Goal: Information Seeking & Learning: Check status

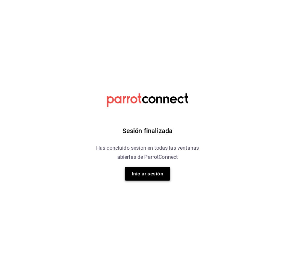
click at [137, 180] on button "Iniciar sesión" at bounding box center [148, 174] width 46 height 14
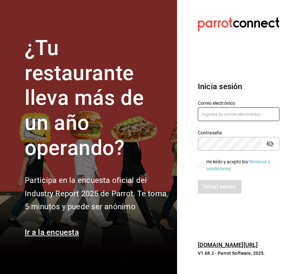
type input "multiuser@dairy.com"
click at [202, 168] on input "He leído y acepto los Términos y condiciones." at bounding box center [201, 165] width 6 height 6
checkbox input "true"
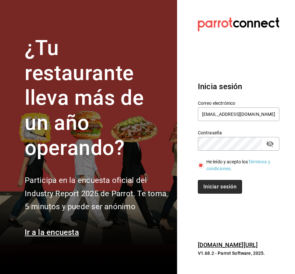
click at [212, 189] on button "Iniciar sesión" at bounding box center [220, 187] width 44 height 14
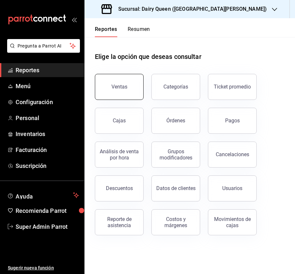
click at [120, 87] on div "Ventas" at bounding box center [120, 87] width 16 height 6
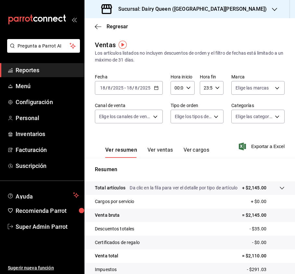
click at [152, 87] on div "[DATE] [DATE] - [DATE] [DATE]" at bounding box center [129, 88] width 68 height 14
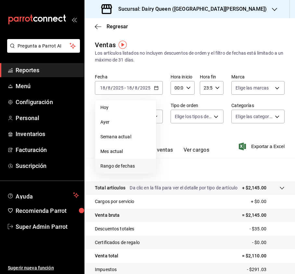
click at [118, 164] on span "Rango de fechas" at bounding box center [125, 166] width 50 height 7
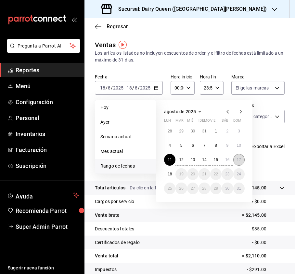
click at [234, 162] on button "17" at bounding box center [238, 160] width 11 height 12
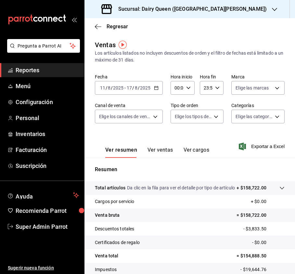
click at [224, 7] on h3 "Sucursal: Dairy Queen ([GEOGRAPHIC_DATA][PERSON_NAME])" at bounding box center [190, 9] width 154 height 8
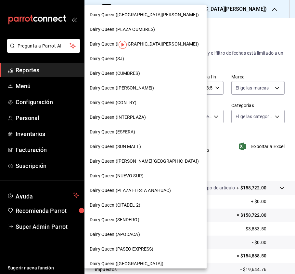
click at [158, 45] on span "Dairy Queen ([GEOGRAPHIC_DATA][PERSON_NAME])" at bounding box center [144, 44] width 109 height 7
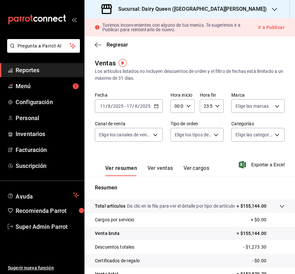
click at [159, 107] on div "[DATE] [DATE] - [DATE] [DATE]" at bounding box center [129, 106] width 68 height 14
click at [190, 85] on div "Ventas Los artículos listados no incluyen descuentos de orden y el filtro de fe…" at bounding box center [190, 192] width 211 height 268
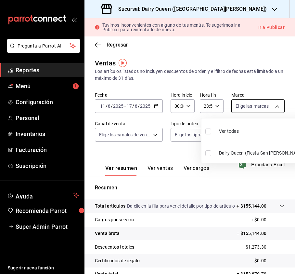
click at [263, 107] on body "Pregunta a Parrot AI Reportes Menú Configuración Personal Inventarios Facturaci…" at bounding box center [147, 137] width 295 height 274
click at [207, 133] on input "checkbox" at bounding box center [208, 131] width 6 height 6
checkbox input "true"
type input "dd4fa743-0494-44ed-87db-5f2d7760c1c4"
checkbox input "true"
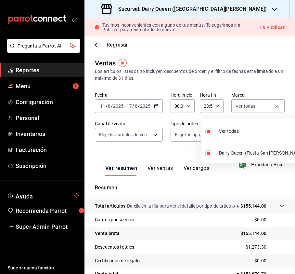
click at [127, 137] on div at bounding box center [147, 137] width 295 height 274
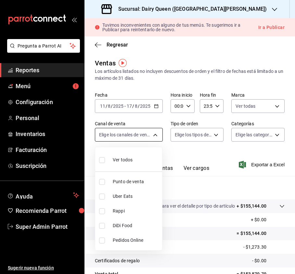
click at [153, 132] on body "Pregunta a Parrot AI Reportes Menú Configuración Personal Inventarios Facturaci…" at bounding box center [147, 137] width 295 height 274
drag, startPoint x: 100, startPoint y: 162, endPoint x: 123, endPoint y: 158, distance: 22.8
click at [100, 162] on input "checkbox" at bounding box center [102, 160] width 6 height 6
checkbox input "true"
type input "PARROT,UBER_EATS,RAPPI,DIDI_FOOD,ONLINE"
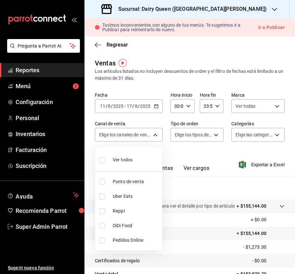
checkbox input "true"
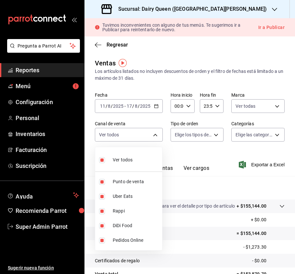
click at [202, 137] on div at bounding box center [147, 137] width 295 height 274
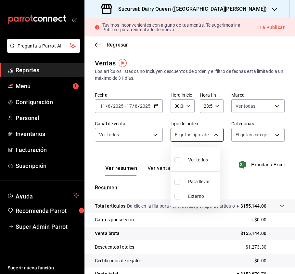
click at [218, 135] on body "Pregunta a Parrot AI Reportes Menú Configuración Personal Inventarios Facturaci…" at bounding box center [147, 137] width 295 height 274
click at [174, 159] on li "Ver todos" at bounding box center [195, 159] width 49 height 19
type input "6a28ac43-4175-44ca-9465-f13fb85efa7d,EXTERNAL"
checkbox input "true"
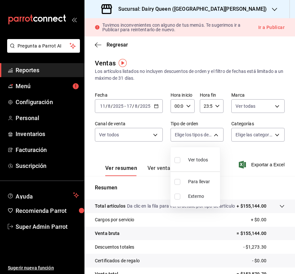
checkbox input "true"
click at [273, 135] on div at bounding box center [147, 137] width 295 height 274
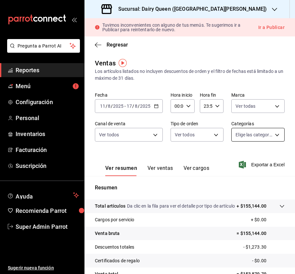
click at [271, 135] on body "Pregunta a Parrot AI Reportes Menú Configuración Personal Inventarios Facturaci…" at bounding box center [147, 137] width 295 height 274
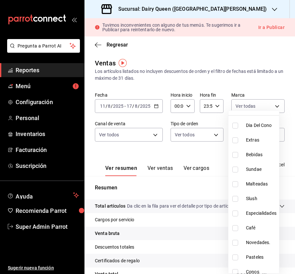
scroll to position [80, 0]
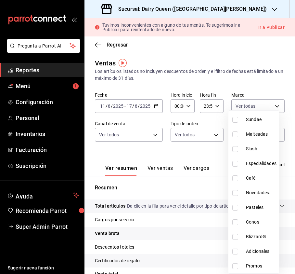
click at [235, 207] on input "checkbox" at bounding box center [235, 207] width 6 height 6
checkbox input "true"
type input "42e6c889-72ff-4f80-bff5-12c450a87463"
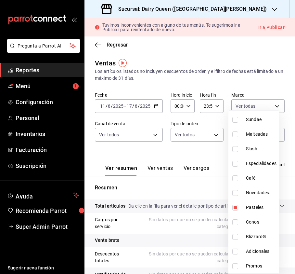
click at [287, 79] on div at bounding box center [147, 137] width 295 height 274
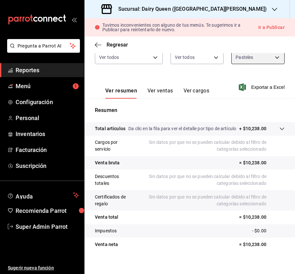
scroll to position [90, 0]
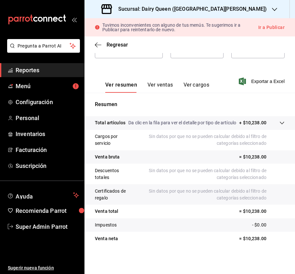
click at [158, 74] on div "Ver resumen Ver ventas Ver cargos" at bounding box center [152, 83] width 114 height 19
click at [161, 82] on button "Ver ventas" at bounding box center [161, 87] width 26 height 11
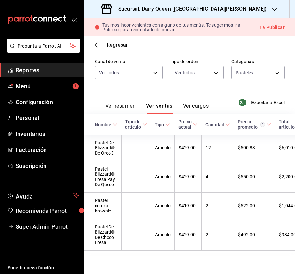
scroll to position [76, 0]
click at [272, 11] on icon "button" at bounding box center [274, 9] width 5 height 5
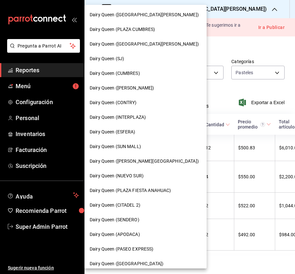
click at [128, 107] on div "Dairy Queen (CONTRY)" at bounding box center [146, 102] width 122 height 15
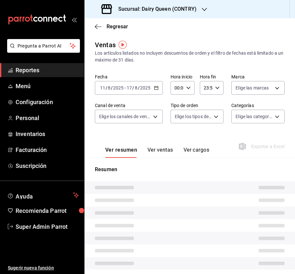
type input "PARROT,UBER_EATS,RAPPI,DIDI_FOOD,ONLINE"
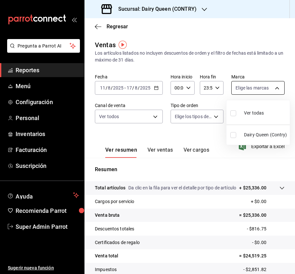
click at [259, 87] on body "Pregunta a Parrot AI Reportes Menú Configuración Personal Inventarios Facturaci…" at bounding box center [147, 137] width 295 height 274
click at [231, 112] on input "checkbox" at bounding box center [234, 113] width 6 height 6
checkbox input "true"
type input "6ae56965-4050-49b0-b617-5b524e81bd13"
checkbox input "true"
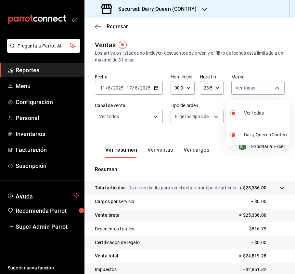
click at [175, 115] on div at bounding box center [147, 137] width 295 height 274
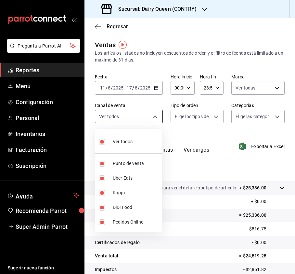
click at [161, 116] on body "Pregunta a Parrot AI Reportes Menú Configuración Personal Inventarios Facturaci…" at bounding box center [147, 137] width 295 height 274
click at [211, 116] on div at bounding box center [147, 137] width 295 height 274
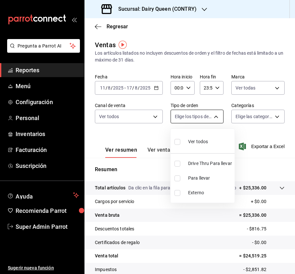
click at [212, 112] on body "Pregunta a Parrot AI Reportes Menú Configuración Personal Inventarios Facturaci…" at bounding box center [147, 137] width 295 height 274
click at [177, 140] on input "checkbox" at bounding box center [178, 142] width 6 height 6
checkbox input "true"
type input "6f881f4d-bdd0-4f68-9d51-ea4436e74db3,7a130943-e711-4801-82e0-c06f772b928c,EXTER…"
checkbox input "true"
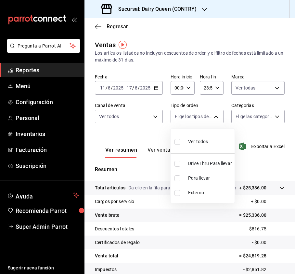
checkbox input "true"
click at [259, 115] on div at bounding box center [147, 137] width 295 height 274
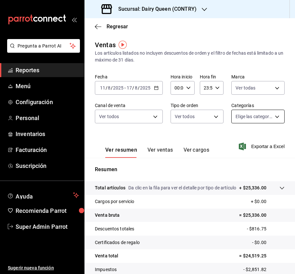
click at [266, 114] on body "Pregunta a Parrot AI Reportes Menú Configuración Personal Inventarios Facturaci…" at bounding box center [147, 137] width 295 height 274
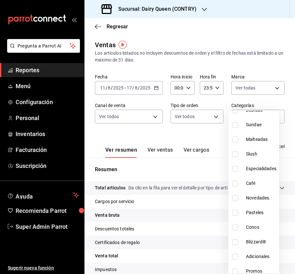
scroll to position [80, 0]
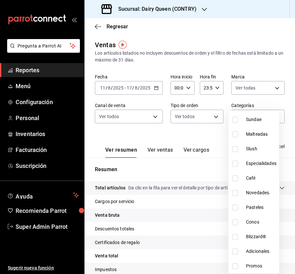
click at [235, 206] on input "checkbox" at bounding box center [235, 207] width 6 height 6
checkbox input "true"
type input "fa8dc1ed-8aaf-4acf-ac32-b6006955024d"
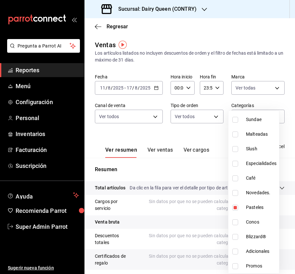
click at [217, 139] on div at bounding box center [147, 137] width 295 height 274
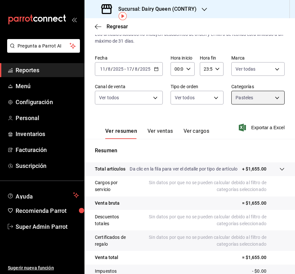
scroll to position [29, 0]
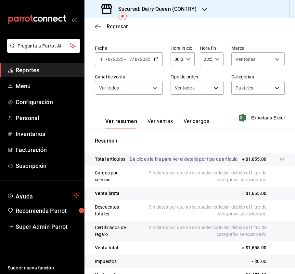
click at [164, 124] on button "Ver ventas" at bounding box center [161, 123] width 26 height 11
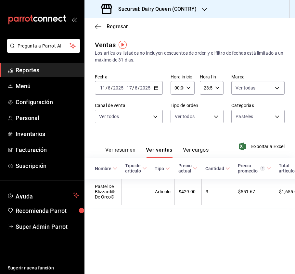
click at [168, 5] on div "Sucursal: Dairy Queen (CONTRY)" at bounding box center [150, 9] width 120 height 18
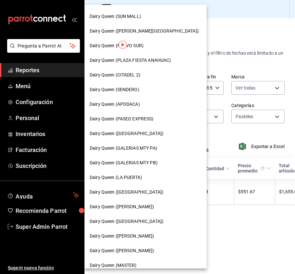
scroll to position [86, 0]
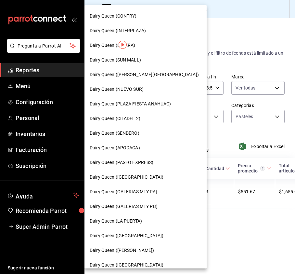
click at [146, 134] on div "Dairy Queen (SENDERO)" at bounding box center [146, 133] width 112 height 7
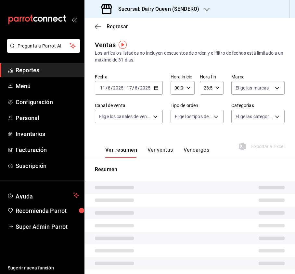
type input "PARROT,UBER_EATS,RAPPI,DIDI_FOOD,ONLINE"
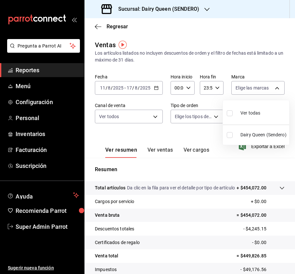
click at [257, 89] on body "Pregunta a Parrot AI Reportes Menú Configuración Personal Inventarios Facturaci…" at bounding box center [147, 137] width 295 height 274
click at [230, 111] on input "checkbox" at bounding box center [230, 113] width 6 height 6
checkbox input "true"
type input "faa19241-cb37-4dd1-b540-c7310fbb5ac4"
checkbox input "true"
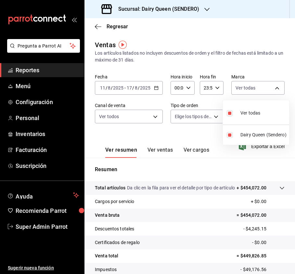
click at [256, 60] on div at bounding box center [147, 137] width 295 height 274
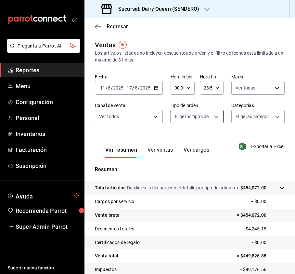
click at [184, 116] on body "Pregunta a Parrot AI Reportes Menú Configuración Personal Inventarios Facturaci…" at bounding box center [147, 137] width 295 height 274
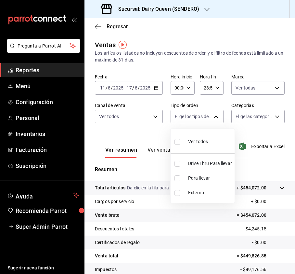
click at [176, 142] on input "checkbox" at bounding box center [178, 142] width 6 height 6
checkbox input "true"
type input "6ff26471-1826-49f7-93e7-ff087c56479f,eb0cfbc6-42f2-4035-a9a6-6d4a15061af5,EXTER…"
checkbox input "true"
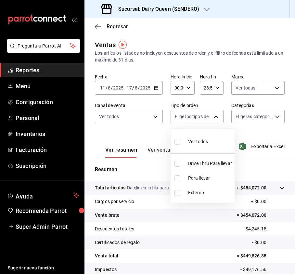
checkbox input "true"
click at [244, 115] on div at bounding box center [147, 137] width 295 height 274
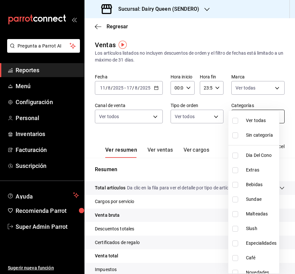
click at [258, 114] on body "Pregunta a Parrot AI Reportes Menú Configuración Personal Inventarios Facturaci…" at bounding box center [147, 137] width 295 height 274
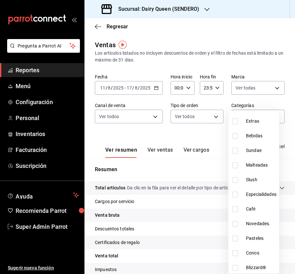
scroll to position [80, 0]
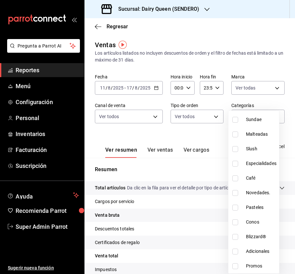
click at [234, 207] on input "checkbox" at bounding box center [235, 207] width 6 height 6
checkbox input "true"
type input "ae07ea17-e226-437f-b7b2-f2904518f830"
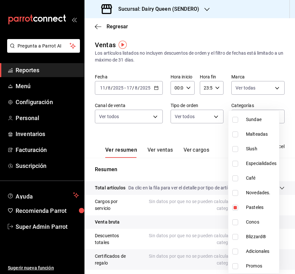
drag, startPoint x: 291, startPoint y: 40, endPoint x: 292, endPoint y: 50, distance: 10.4
click at [292, 50] on div at bounding box center [147, 137] width 295 height 274
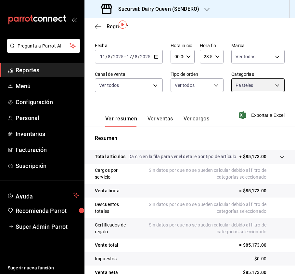
scroll to position [39, 0]
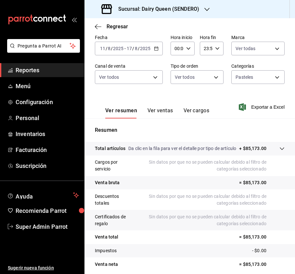
click at [164, 112] on button "Ver ventas" at bounding box center [161, 112] width 26 height 11
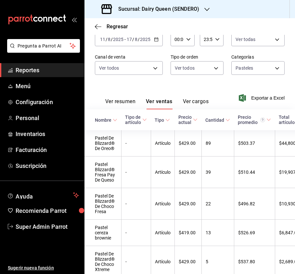
scroll to position [91, 0]
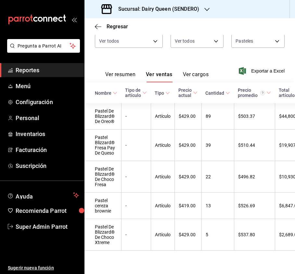
click at [198, 37] on div "Fecha [DATE] [DATE] - [DATE] [DATE] Hora inicio 00:00 Hora inicio Hora fin 23:5…" at bounding box center [190, 26] width 190 height 57
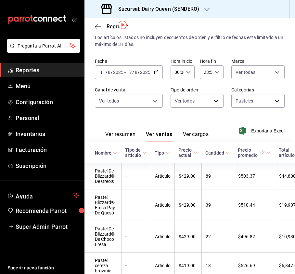
scroll to position [8, 0]
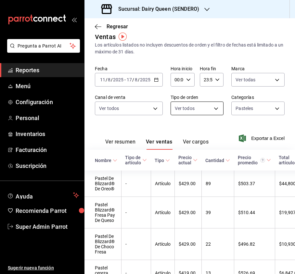
click at [202, 104] on body "Pregunta a Parrot AI Reportes Menú Configuración Personal Inventarios Facturaci…" at bounding box center [147, 137] width 295 height 274
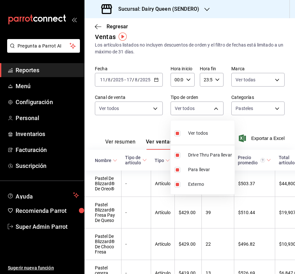
click at [176, 132] on input "checkbox" at bounding box center [178, 133] width 6 height 6
checkbox input "false"
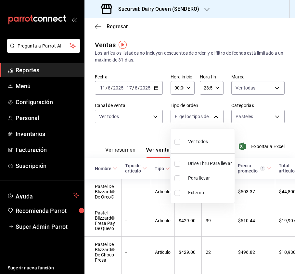
click at [177, 134] on div "Ver todos" at bounding box center [191, 141] width 33 height 14
type input "6ff26471-1826-49f7-93e7-ff087c56479f,eb0cfbc6-42f2-4035-a9a6-6d4a15061af5,EXTER…"
checkbox input "true"
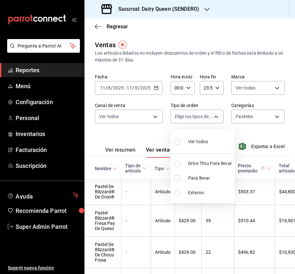
checkbox input "true"
click at [177, 142] on input "checkbox" at bounding box center [178, 142] width 6 height 6
checkbox input "false"
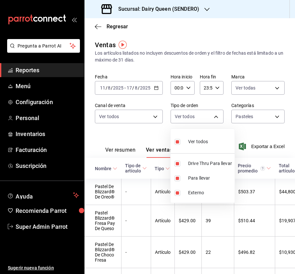
checkbox input "false"
click at [176, 165] on input "checkbox" at bounding box center [178, 164] width 6 height 6
checkbox input "true"
type input "6ff26471-1826-49f7-93e7-ff087c56479f"
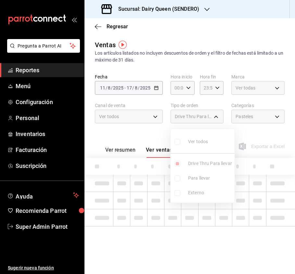
click at [282, 117] on div at bounding box center [147, 137] width 295 height 274
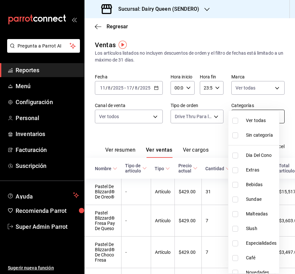
click at [272, 119] on body "Pregunta a Parrot AI Reportes Menú Configuración Personal Inventarios Facturaci…" at bounding box center [147, 137] width 295 height 274
click at [236, 121] on input "checkbox" at bounding box center [235, 121] width 6 height 6
checkbox input "true"
type input "39a522c1-8d61-49df-a95e-3ca272b7ad71,4829986f-79a9-4ce7-bc4c-1937ec5a3ea6,c8ee1…"
checkbox input "true"
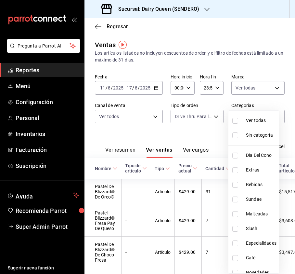
checkbox input "true"
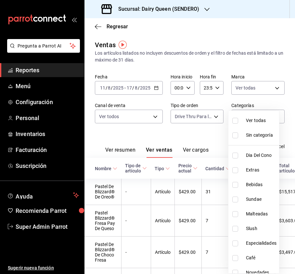
checkbox input "true"
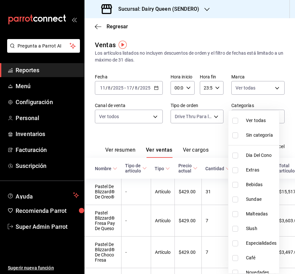
checkbox input "true"
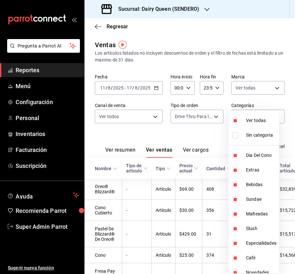
click at [186, 138] on div at bounding box center [147, 137] width 295 height 274
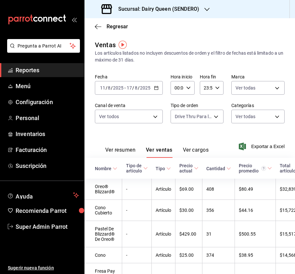
click at [130, 150] on button "Ver resumen" at bounding box center [120, 152] width 30 height 11
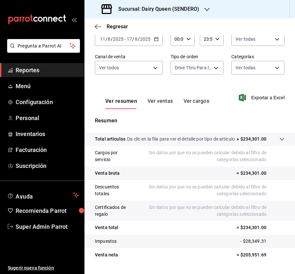
scroll to position [72, 0]
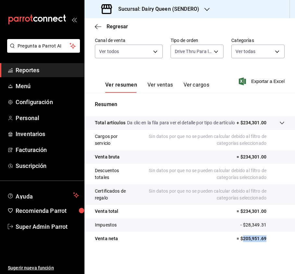
drag, startPoint x: 263, startPoint y: 238, endPoint x: 235, endPoint y: 238, distance: 28.0
click at [237, 238] on p "= $205,951.69" at bounding box center [261, 238] width 48 height 7
copy p "205,951.69"
click at [181, 10] on h3 "Sucursal: Dairy Queen (SENDERO)" at bounding box center [156, 9] width 86 height 8
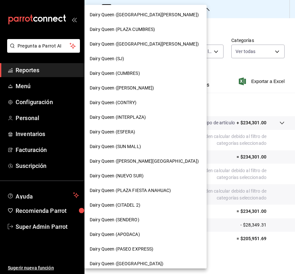
click at [133, 91] on div "Dairy Queen ([PERSON_NAME])" at bounding box center [146, 88] width 122 height 15
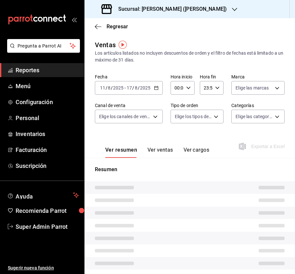
type input "PARROT,UBER_EATS,RAPPI,DIDI_FOOD,ONLINE"
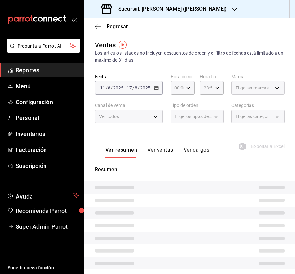
click at [262, 91] on div "Elige las marcas" at bounding box center [257, 88] width 53 height 14
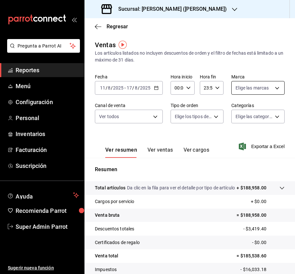
click at [267, 90] on body "Pregunta a Parrot AI Reportes Menú Configuración Personal Inventarios Facturaci…" at bounding box center [147, 137] width 295 height 274
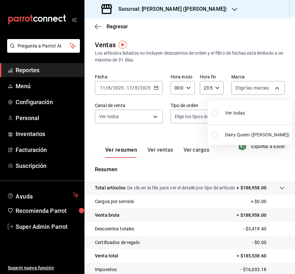
click at [216, 113] on input "checkbox" at bounding box center [215, 113] width 6 height 6
checkbox input "true"
type input "7beb9436-a603-443e-8d78-6779a9706c45"
checkbox input "true"
click at [165, 117] on div at bounding box center [147, 137] width 295 height 274
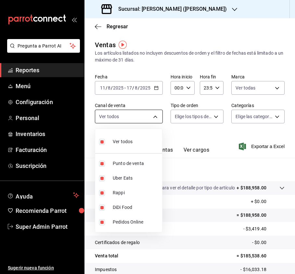
click at [157, 117] on body "Pregunta a Parrot AI Reportes Menú Configuración Personal Inventarios Facturaci…" at bounding box center [147, 137] width 295 height 274
click at [194, 114] on div at bounding box center [147, 137] width 295 height 274
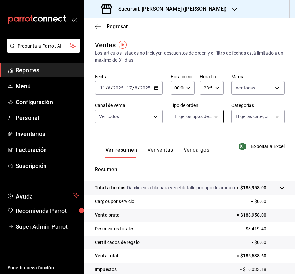
click at [214, 114] on body "Pregunta a Parrot AI Reportes Menú Configuración Personal Inventarios Facturaci…" at bounding box center [147, 137] width 295 height 274
click at [183, 146] on label at bounding box center [179, 141] width 8 height 9
click at [180, 145] on input "checkbox" at bounding box center [178, 142] width 6 height 6
checkbox input "false"
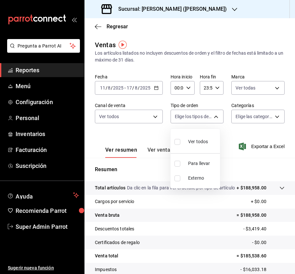
checkbox input "false"
click at [178, 142] on input "checkbox" at bounding box center [178, 142] width 6 height 6
checkbox input "true"
type input "ae563239-34fa-4b06-9565-1049cce1b05f,EXTERNAL"
checkbox input "true"
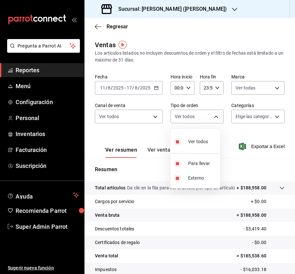
checkbox input "true"
click at [251, 115] on div at bounding box center [147, 137] width 295 height 274
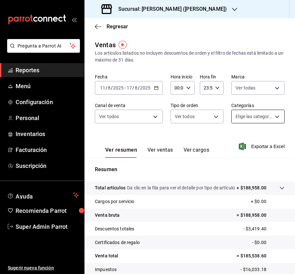
click at [262, 114] on body "Pregunta a Parrot AI Reportes Menú Configuración Personal Inventarios Facturaci…" at bounding box center [147, 137] width 295 height 274
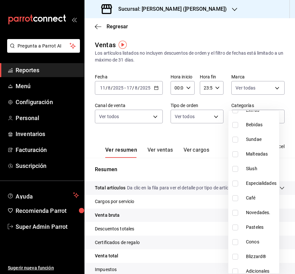
scroll to position [80, 0]
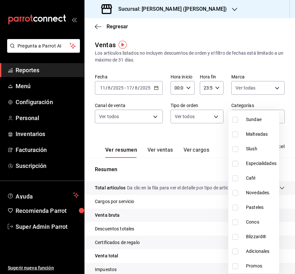
click at [233, 207] on input "checkbox" at bounding box center [235, 207] width 6 height 6
checkbox input "true"
type input "23389b96-ee55-4735-8039-43f75b2b602c"
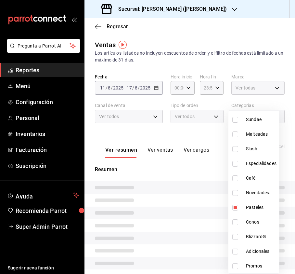
click at [202, 136] on div at bounding box center [147, 137] width 295 height 274
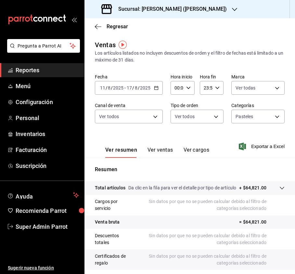
click at [167, 145] on div "Ver resumen Ver ventas Ver cargos" at bounding box center [152, 148] width 114 height 19
click at [159, 151] on button "Ver ventas" at bounding box center [161, 152] width 26 height 11
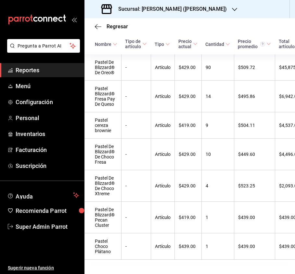
scroll to position [131, 0]
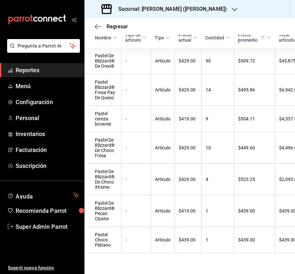
click at [198, 15] on div "Sucursal: [PERSON_NAME] ([PERSON_NAME])" at bounding box center [165, 9] width 150 height 18
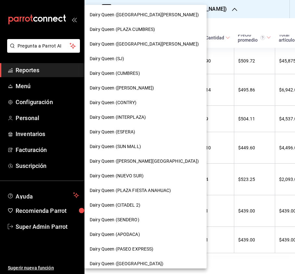
click at [136, 76] on span "Dairy Queen (CUMBRES)" at bounding box center [115, 73] width 50 height 7
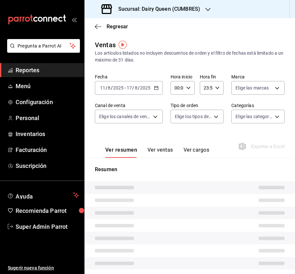
type input "PARROT,UBER_EATS,RAPPI,DIDI_FOOD,ONLINE"
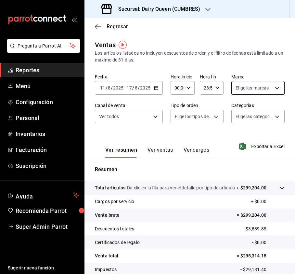
click at [243, 91] on body "Pregunta a Parrot AI Reportes Menú Configuración Personal Inventarios Facturaci…" at bounding box center [147, 137] width 295 height 274
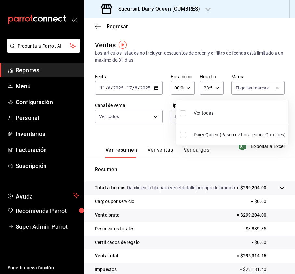
click at [185, 112] on input "checkbox" at bounding box center [183, 113] width 6 height 6
checkbox input "true"
type input "94e83ef2-f479-4c8b-b8c0-f9605114b40c"
checkbox input "true"
click at [135, 121] on div at bounding box center [147, 137] width 295 height 274
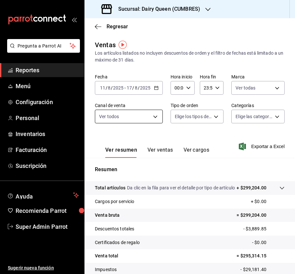
click at [157, 113] on body "Pregunta a Parrot AI Reportes Menú Configuración Personal Inventarios Facturaci…" at bounding box center [147, 137] width 295 height 274
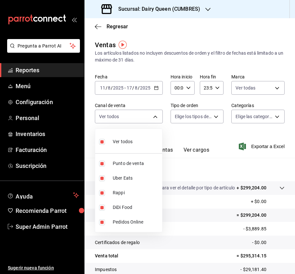
click at [200, 114] on div at bounding box center [147, 137] width 295 height 274
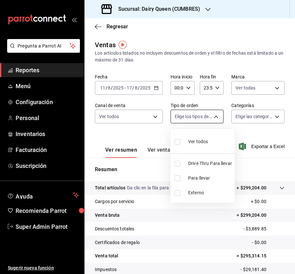
click at [208, 117] on body "Pregunta a Parrot AI Reportes Menú Configuración Personal Inventarios Facturaci…" at bounding box center [147, 137] width 295 height 274
click at [176, 142] on input "checkbox" at bounding box center [178, 142] width 6 height 6
checkbox input "true"
type input "1352e99f-5f17-4501-be50-83c6b4a52896,9b2ff183-2223-444c-b107-9342aa23a078,EXTER…"
checkbox input "true"
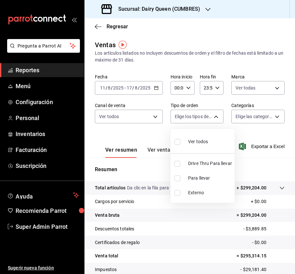
checkbox input "true"
click at [245, 116] on div at bounding box center [147, 137] width 295 height 274
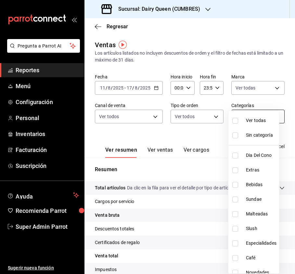
click at [257, 117] on body "Pregunta a Parrot AI Reportes Menú Configuración Personal Inventarios Facturaci…" at bounding box center [147, 137] width 295 height 274
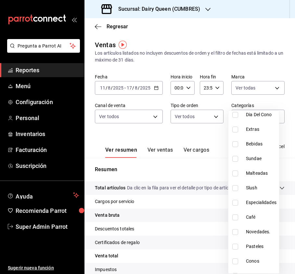
scroll to position [80, 0]
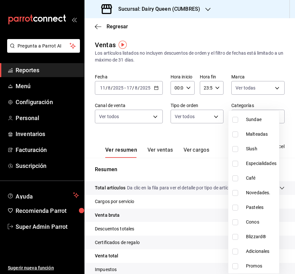
click at [237, 210] on input "checkbox" at bounding box center [235, 207] width 6 height 6
checkbox input "true"
type input "58589631-0859-4298-97b7-cf973013aebb"
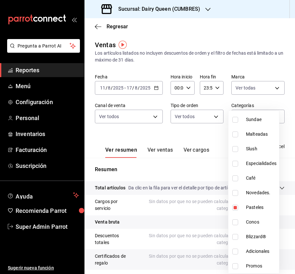
click at [156, 143] on div at bounding box center [147, 137] width 295 height 274
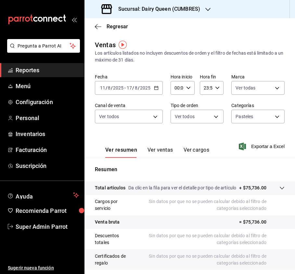
click at [160, 153] on button "Ver ventas" at bounding box center [161, 152] width 26 height 11
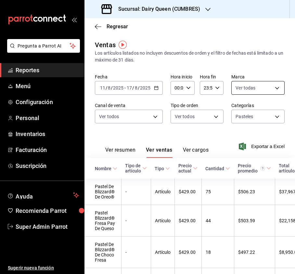
click at [258, 87] on body "Pregunta a Parrot AI Reportes Menú Configuración Personal Inventarios Facturaci…" at bounding box center [147, 137] width 295 height 274
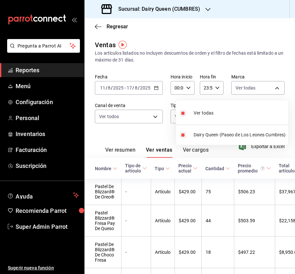
click at [117, 116] on div at bounding box center [147, 137] width 295 height 274
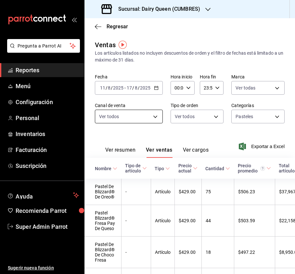
click at [139, 119] on body "Pregunta a Parrot AI Reportes Menú Configuración Personal Inventarios Facturaci…" at bounding box center [147, 137] width 295 height 274
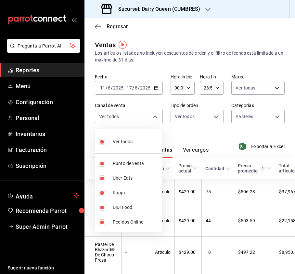
click at [199, 118] on div at bounding box center [147, 137] width 295 height 274
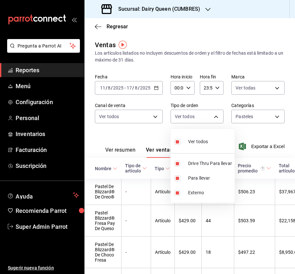
click at [211, 115] on body "Pregunta a Parrot AI Reportes Menú Configuración Personal Inventarios Facturaci…" at bounding box center [147, 137] width 295 height 274
click at [177, 142] on input "checkbox" at bounding box center [178, 142] width 6 height 6
checkbox input "false"
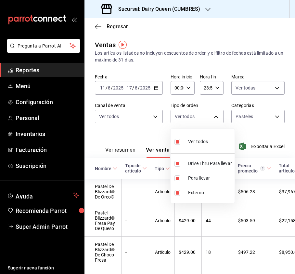
checkbox input "false"
click at [176, 165] on input "checkbox" at bounding box center [178, 164] width 6 height 6
checkbox input "true"
type input "1352e99f-5f17-4501-be50-83c6b4a52896"
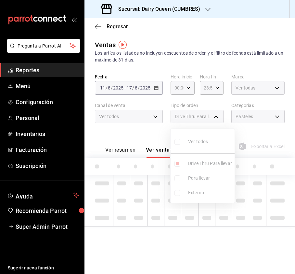
click at [249, 124] on div at bounding box center [147, 137] width 295 height 274
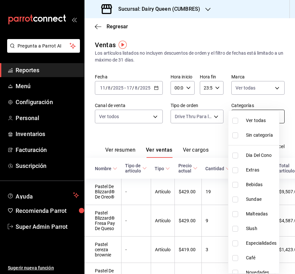
click at [254, 117] on body "Pregunta a Parrot AI Reportes Menú Configuración Personal Inventarios Facturaci…" at bounding box center [147, 137] width 295 height 274
click at [235, 121] on input "checkbox" at bounding box center [235, 121] width 6 height 6
checkbox input "true"
type input "4e0e8860-c07c-411f-8efa-bacb59754497,766e93c8-0c73-43c8-82ea-42c01ef834ef,c4b58…"
checkbox input "true"
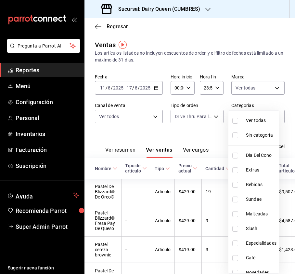
checkbox input "true"
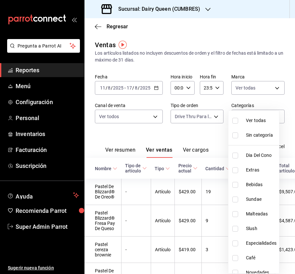
checkbox input "true"
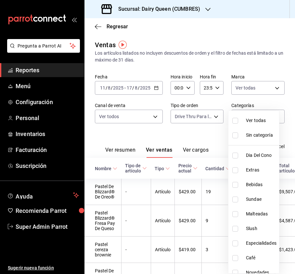
checkbox input "true"
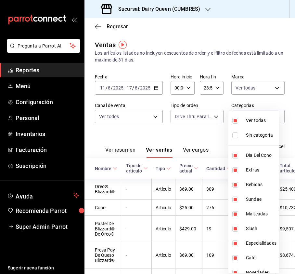
click at [114, 150] on div at bounding box center [147, 137] width 295 height 274
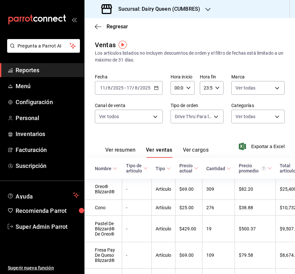
click at [117, 148] on button "Ver resumen" at bounding box center [120, 152] width 30 height 11
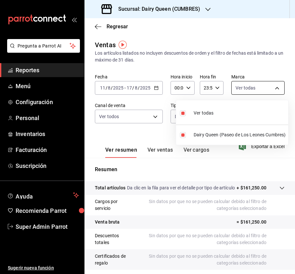
click at [265, 93] on body "Pregunta a Parrot AI Reportes Menú Configuración Personal Inventarios Facturaci…" at bounding box center [147, 137] width 295 height 274
click at [224, 65] on div at bounding box center [147, 137] width 295 height 274
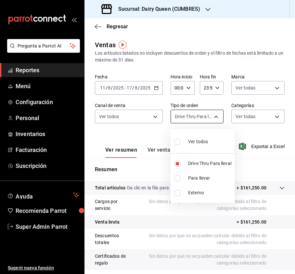
click at [206, 116] on body "Pregunta a Parrot AI Reportes Menú Configuración Personal Inventarios Facturaci…" at bounding box center [147, 137] width 295 height 274
click at [282, 105] on div at bounding box center [147, 137] width 295 height 274
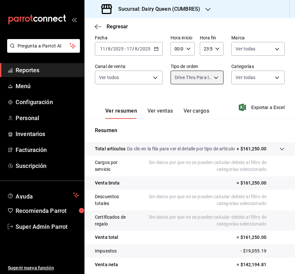
scroll to position [72, 0]
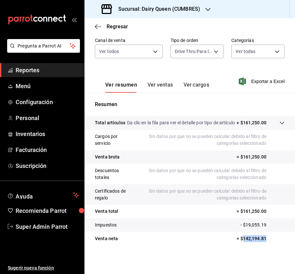
drag, startPoint x: 259, startPoint y: 240, endPoint x: 237, endPoint y: 240, distance: 22.8
click at [237, 240] on p "= $142,194.81" at bounding box center [261, 238] width 48 height 7
click at [179, 13] on div "Sucursal: Dairy Queen (CUMBRES)" at bounding box center [152, 9] width 124 height 18
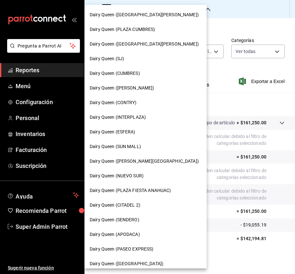
click at [146, 142] on div "Dairy Queen (SUN MALL)" at bounding box center [146, 146] width 122 height 15
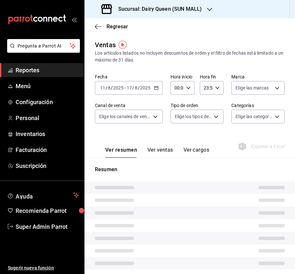
type input "PARROT,UBER_EATS,RAPPI,DIDI_FOOD,ONLINE"
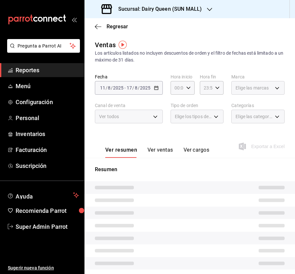
click at [266, 89] on div "Elige las marcas" at bounding box center [257, 88] width 53 height 14
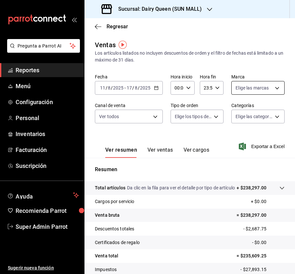
click at [266, 89] on body "Pregunta a Parrot AI Reportes Menú Configuración Personal Inventarios Facturaci…" at bounding box center [147, 137] width 295 height 274
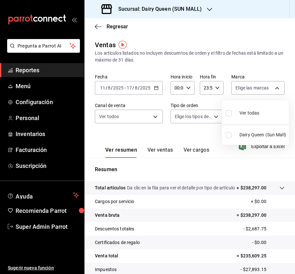
click at [227, 112] on input "checkbox" at bounding box center [229, 113] width 6 height 6
checkbox input "true"
type input "e9808bde-ee0b-4ae2-949c-f4baa09a1ef9"
checkbox input "true"
click at [127, 114] on div at bounding box center [147, 137] width 295 height 274
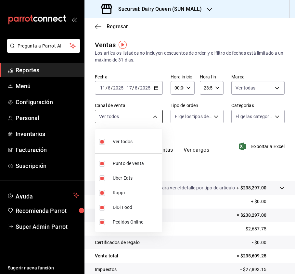
click at [156, 114] on body "Pregunta a Parrot AI Reportes Menú Configuración Personal Inventarios Facturaci…" at bounding box center [147, 137] width 295 height 274
click at [193, 111] on div at bounding box center [147, 137] width 295 height 274
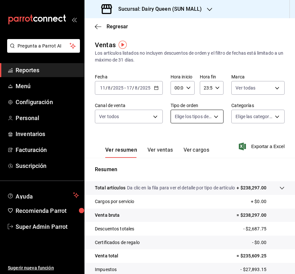
click at [214, 117] on body "Pregunta a Parrot AI Reportes Menú Configuración Personal Inventarios Facturaci…" at bounding box center [147, 137] width 295 height 274
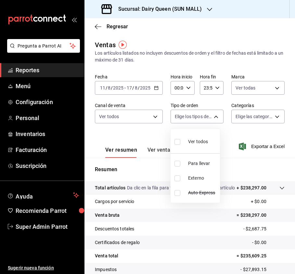
click at [178, 142] on input "checkbox" at bounding box center [178, 142] width 6 height 6
checkbox input "true"
type input "35e4c6b1-caed-444e-8736-4ce0a5246f9d,EXTERNAL,0c8149ff-1229-4b4e-990d-3a1c7276d…"
checkbox input "true"
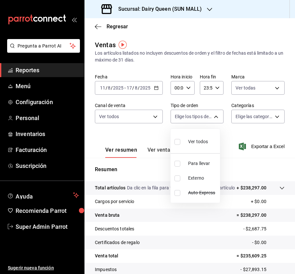
checkbox input "true"
click at [247, 114] on div at bounding box center [147, 137] width 295 height 274
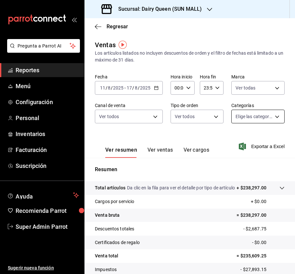
click at [252, 114] on body "Pregunta a Parrot AI Reportes Menú Configuración Personal Inventarios Facturaci…" at bounding box center [147, 137] width 295 height 274
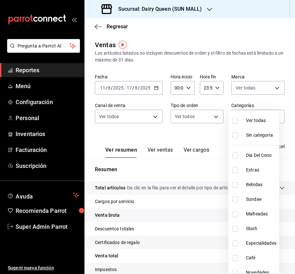
scroll to position [80, 0]
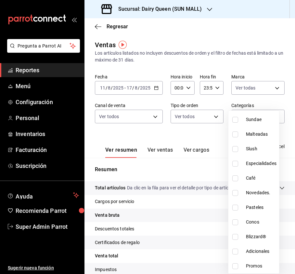
click at [234, 207] on input "checkbox" at bounding box center [235, 207] width 6 height 6
checkbox input "true"
type input "1e34048f-2fe6-4c1a-a2cb-2a474885d4f9"
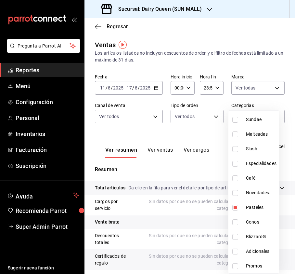
click at [222, 146] on div at bounding box center [147, 137] width 295 height 274
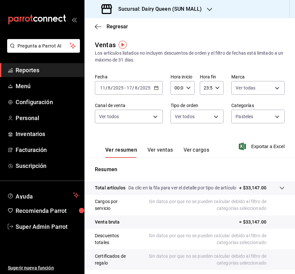
click at [148, 150] on button "Ver ventas" at bounding box center [161, 152] width 26 height 11
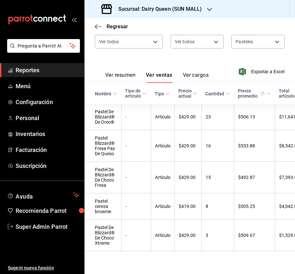
scroll to position [91, 0]
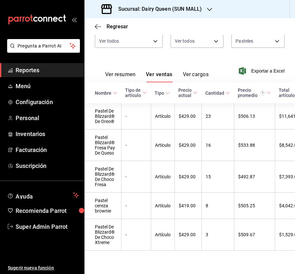
click at [211, 7] on div "Sucursal: Dairy Queen (SUN MALL)" at bounding box center [152, 9] width 125 height 18
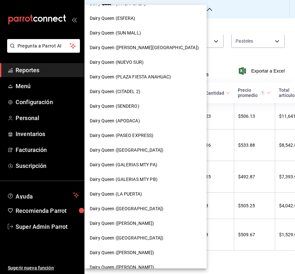
scroll to position [224, 0]
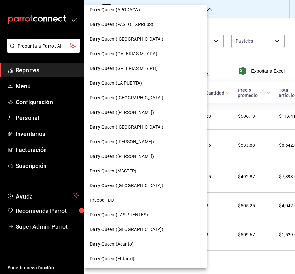
click at [142, 216] on span "Dairy Queen (LAS PUENTES)" at bounding box center [119, 214] width 58 height 7
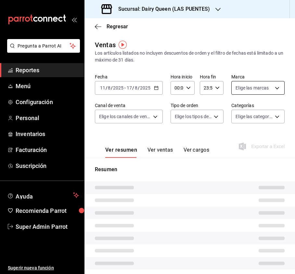
type input "PARROT,UBER_EATS,RAPPI,DIDI_FOOD,ONLINE"
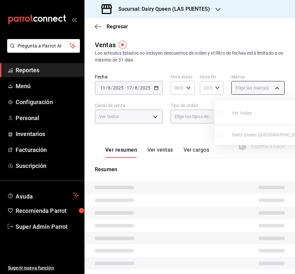
click at [261, 85] on body "Pregunta a Parrot AI Reportes Menú Configuración Personal Inventarios Facturaci…" at bounding box center [147, 137] width 295 height 274
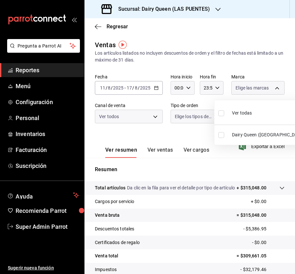
click at [221, 112] on input "checkbox" at bounding box center [221, 113] width 6 height 6
checkbox input "true"
type input "14ee0836-31f2-4b77-970c-aac1cac28aa1"
checkbox input "true"
click at [159, 124] on div at bounding box center [147, 137] width 295 height 274
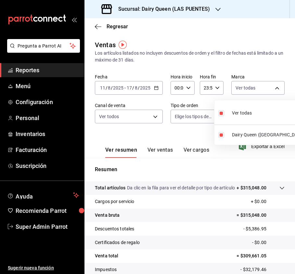
click at [158, 119] on div at bounding box center [147, 137] width 295 height 274
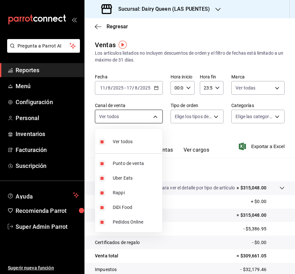
click at [157, 119] on body "Pregunta a Parrot AI Reportes Menú Configuración Personal Inventarios Facturaci…" at bounding box center [147, 137] width 295 height 274
click at [192, 113] on div at bounding box center [147, 137] width 295 height 274
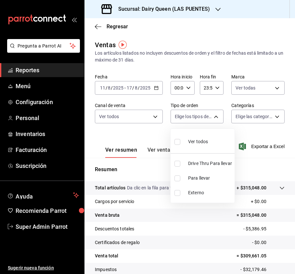
click at [212, 116] on body "Pregunta a Parrot AI Reportes Menú Configuración Personal Inventarios Facturaci…" at bounding box center [147, 137] width 295 height 274
click at [178, 142] on input "checkbox" at bounding box center [178, 142] width 6 height 6
checkbox input "true"
type input "fb6c41d0-da62-4967-92b0-b16010c6e119,2721c21d-2096-46dd-bba0-abf1b1877324,EXTER…"
checkbox input "true"
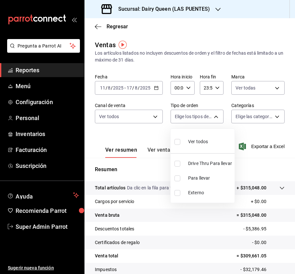
checkbox input "true"
click at [274, 116] on div at bounding box center [147, 137] width 295 height 274
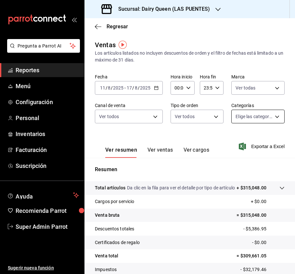
click at [272, 116] on body "Pregunta a Parrot AI Reportes Menú Configuración Personal Inventarios Facturaci…" at bounding box center [147, 137] width 295 height 274
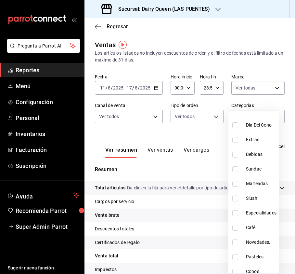
scroll to position [43, 0]
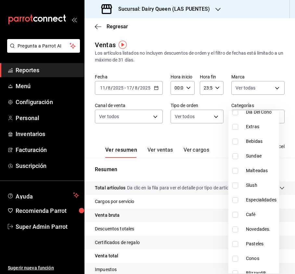
click at [235, 243] on input "checkbox" at bounding box center [235, 244] width 6 height 6
checkbox input "true"
type input "a04e3b36-a30c-490c-b6fd-685aadc9da98"
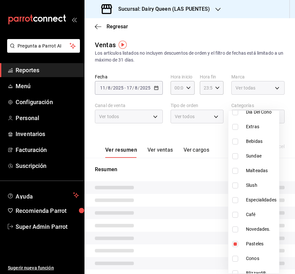
click at [279, 67] on div at bounding box center [147, 137] width 295 height 274
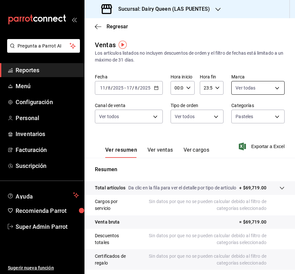
click at [270, 90] on body "Pregunta a Parrot AI Reportes Menú Configuración Personal Inventarios Facturaci…" at bounding box center [147, 137] width 295 height 274
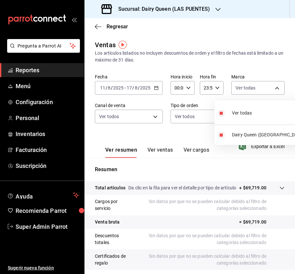
click at [195, 130] on div at bounding box center [147, 137] width 295 height 274
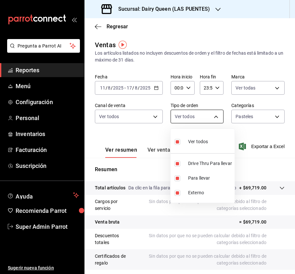
click at [202, 118] on body "Pregunta a Parrot AI Reportes Menú Configuración Personal Inventarios Facturaci…" at bounding box center [147, 137] width 295 height 274
click at [248, 113] on div at bounding box center [147, 137] width 295 height 274
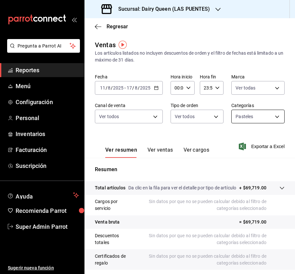
click at [271, 121] on body "Pregunta a Parrot AI Reportes Menú Configuración Personal Inventarios Facturaci…" at bounding box center [147, 137] width 295 height 274
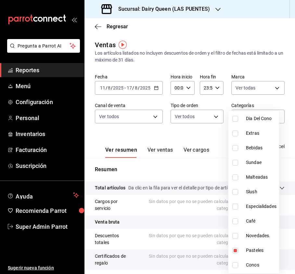
scroll to position [80, 0]
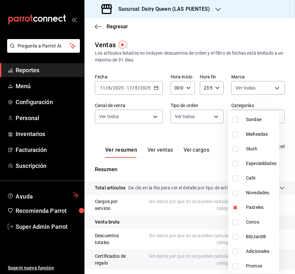
click at [181, 133] on div at bounding box center [147, 137] width 295 height 274
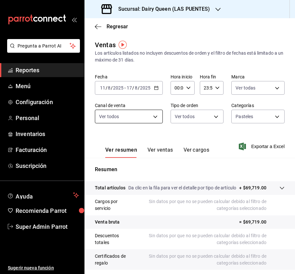
click at [155, 118] on body "Pregunta a Parrot AI Reportes Menú Configuración Personal Inventarios Facturaci…" at bounding box center [147, 137] width 295 height 274
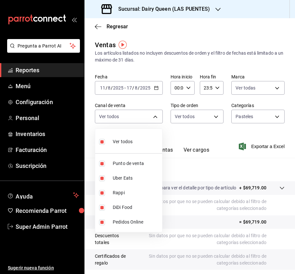
click at [204, 119] on div at bounding box center [147, 137] width 295 height 274
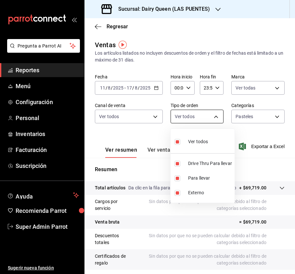
click at [206, 117] on body "Pregunta a Parrot AI Reportes Menú Configuración Personal Inventarios Facturaci…" at bounding box center [147, 137] width 295 height 274
click at [258, 116] on div at bounding box center [147, 137] width 295 height 274
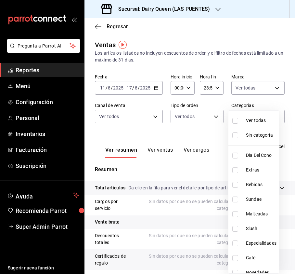
click at [268, 116] on body "Pregunta a Parrot AI Reportes Menú Configuración Personal Inventarios Facturaci…" at bounding box center [147, 137] width 295 height 274
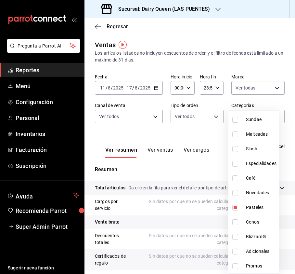
click at [163, 149] on div at bounding box center [147, 137] width 295 height 274
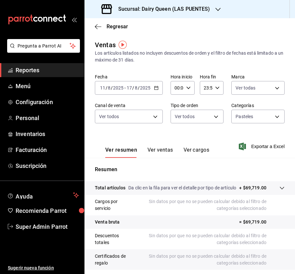
click at [163, 151] on button "Ver ventas" at bounding box center [161, 152] width 26 height 11
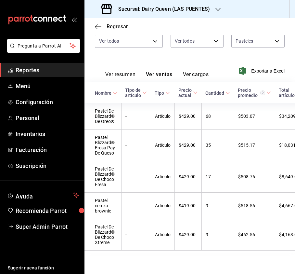
scroll to position [90, 0]
click at [185, 9] on h3 "Sucursal: Dairy Queen (LAS PUENTES)" at bounding box center [161, 9] width 97 height 8
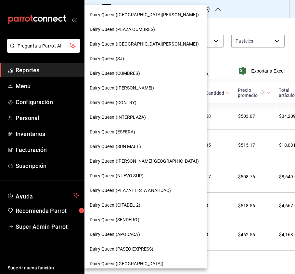
click at [140, 174] on span "Dairy Queen (NUEVO SUR)" at bounding box center [117, 175] width 54 height 7
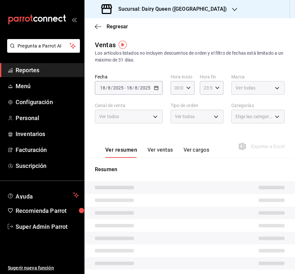
click at [189, 12] on h3 "Sucursal: Dairy Queen ([GEOGRAPHIC_DATA])" at bounding box center [170, 9] width 114 height 8
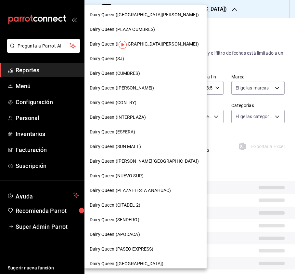
type input "PARROT,UBER_EATS,RAPPI,DIDI_FOOD,ONLINE"
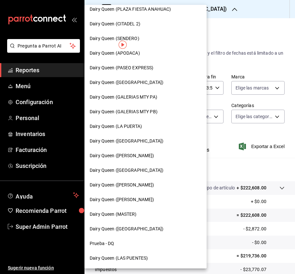
scroll to position [224, 0]
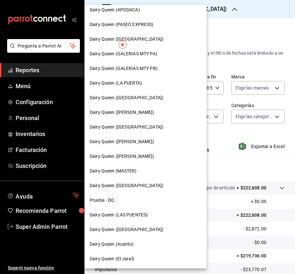
click at [137, 210] on div "Dairy Queen (LAS PUENTES)" at bounding box center [146, 214] width 122 height 15
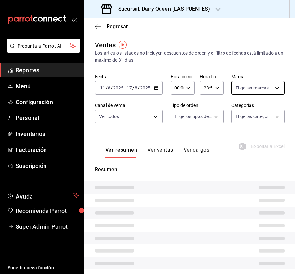
type input "PARROT,UBER_EATS,RAPPI,DIDI_FOOD,ONLINE"
click at [248, 90] on span "Elige las marcas" at bounding box center [252, 88] width 33 height 7
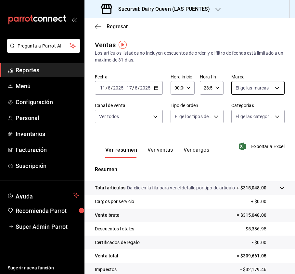
click at [239, 88] on body "Pregunta a Parrot AI Reportes Menú Configuración Personal Inventarios Facturaci…" at bounding box center [147, 137] width 295 height 274
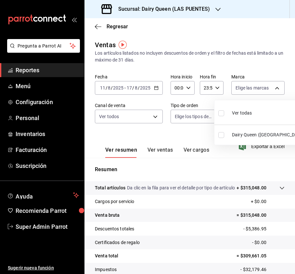
click at [220, 111] on input "checkbox" at bounding box center [221, 113] width 6 height 6
checkbox input "true"
type input "14ee0836-31f2-4b77-970c-aac1cac28aa1"
checkbox input "true"
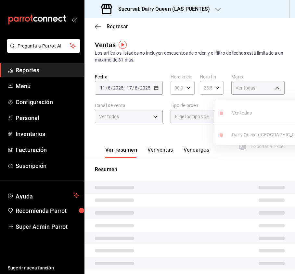
click at [140, 117] on div at bounding box center [147, 137] width 295 height 274
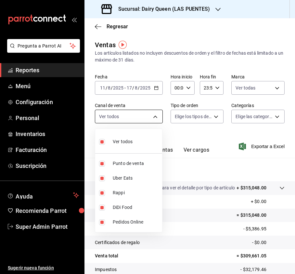
click at [152, 118] on body "Pregunta a Parrot AI Reportes Menú Configuración Personal Inventarios Facturaci…" at bounding box center [147, 137] width 295 height 274
click at [232, 117] on div at bounding box center [147, 137] width 295 height 274
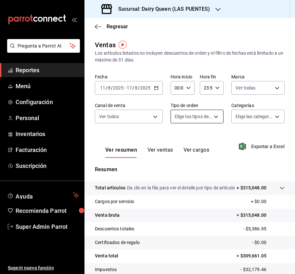
click at [209, 116] on body "Pregunta a Parrot AI Reportes Menú Configuración Personal Inventarios Facturaci…" at bounding box center [147, 137] width 295 height 274
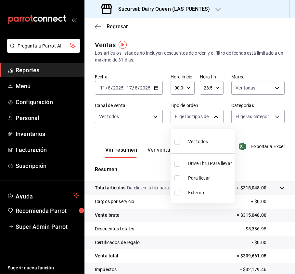
click at [178, 163] on input "checkbox" at bounding box center [178, 164] width 6 height 6
checkbox input "true"
type input "fb6c41d0-da62-4967-92b0-b16010c6e119"
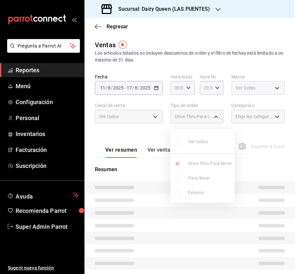
click at [246, 120] on div at bounding box center [147, 137] width 295 height 274
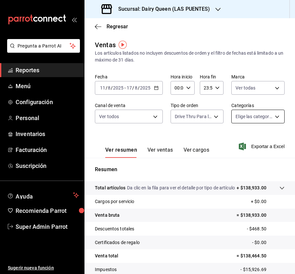
click at [266, 114] on body "Pregunta a Parrot AI Reportes Menú Configuración Personal Inventarios Facturaci…" at bounding box center [147, 137] width 295 height 274
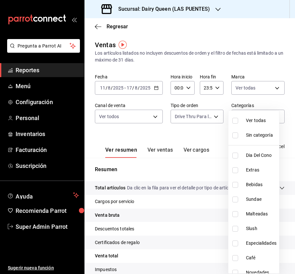
click at [235, 123] on input "checkbox" at bounding box center [235, 121] width 6 height 6
checkbox input "true"
type input "da553851-bdb3-47e2-b9c4-84e997e02276,f865ed36-32ef-4046-b7ab-195811912744,c60f0…"
checkbox input "true"
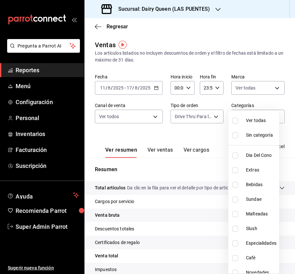
checkbox input "true"
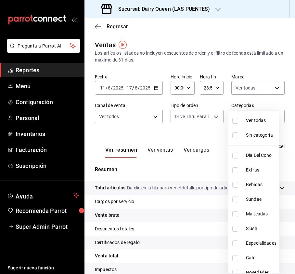
checkbox input "true"
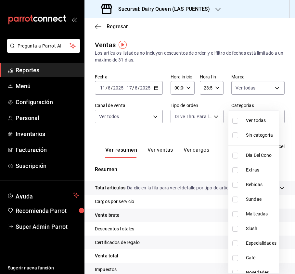
checkbox input "true"
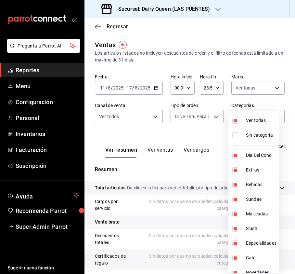
click at [293, 76] on div at bounding box center [147, 137] width 295 height 274
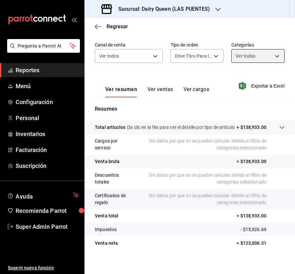
scroll to position [72, 0]
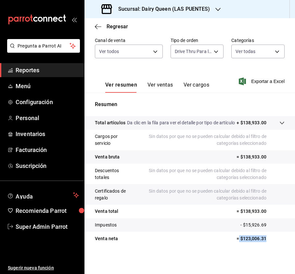
drag, startPoint x: 264, startPoint y: 238, endPoint x: 233, endPoint y: 240, distance: 31.3
click at [237, 240] on p "= $123,006.31" at bounding box center [261, 238] width 48 height 7
drag, startPoint x: 277, startPoint y: 218, endPoint x: 276, endPoint y: 231, distance: 12.1
click at [276, 218] on tr "Impuestos - $15,926.69" at bounding box center [190, 225] width 211 height 14
drag, startPoint x: 267, startPoint y: 239, endPoint x: 236, endPoint y: 240, distance: 31.2
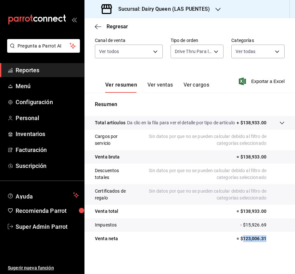
click at [237, 240] on p "= $123,006.31" at bounding box center [261, 238] width 48 height 7
copy p "123,006.31"
click at [182, 10] on h3 "Sucursal: Dairy Queen (LAS PUENTES)" at bounding box center [161, 9] width 97 height 8
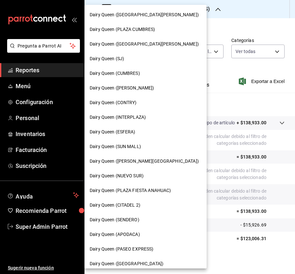
click at [145, 178] on div "Dairy Queen (NUEVO SUR)" at bounding box center [146, 175] width 112 height 7
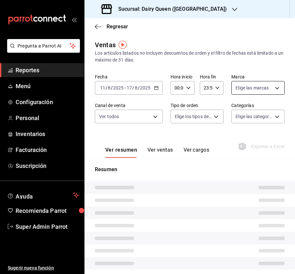
type input "PARROT,UBER_EATS,RAPPI,DIDI_FOOD,ONLINE"
click at [270, 87] on body "Pregunta a Parrot AI Reportes Menú Configuración Personal Inventarios Facturaci…" at bounding box center [147, 137] width 295 height 274
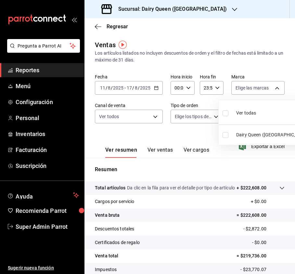
click at [227, 112] on input "checkbox" at bounding box center [226, 113] width 6 height 6
checkbox input "true"
click at [145, 117] on div at bounding box center [147, 137] width 295 height 274
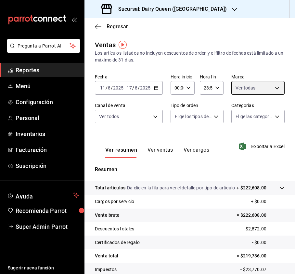
type input "795aec76-ca3a-4fa8-be7b-bddb1493a364"
checkbox input "true"
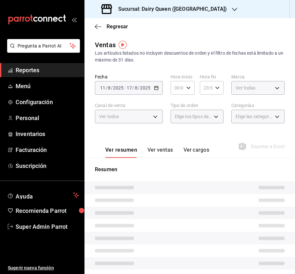
click at [145, 117] on body "Pregunta a Parrot AI Reportes Menú Configuración Personal Inventarios Facturaci…" at bounding box center [147, 137] width 295 height 274
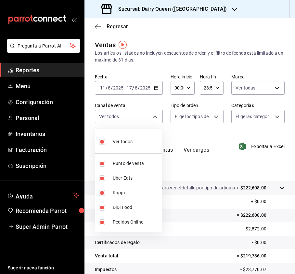
click at [192, 120] on div at bounding box center [147, 137] width 295 height 274
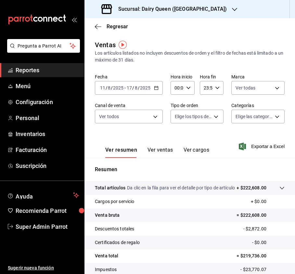
click at [193, 118] on div at bounding box center [147, 137] width 295 height 274
click at [193, 118] on body "Pregunta a Parrot AI Reportes Menú Configuración Personal Inventarios Facturaci…" at bounding box center [147, 137] width 295 height 274
click at [177, 139] on input "checkbox" at bounding box center [178, 142] width 6 height 6
checkbox input "true"
type input "e2e32d88-8b36-4400-b837-beb4ee69760b,EXTERNAL"
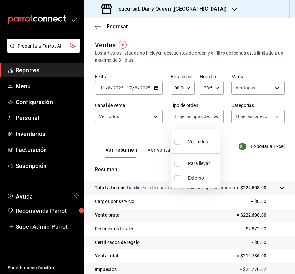
checkbox input "true"
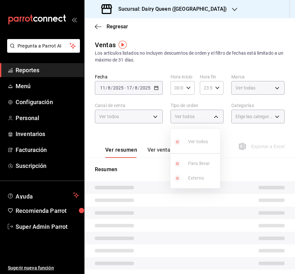
click at [263, 113] on div at bounding box center [147, 137] width 295 height 274
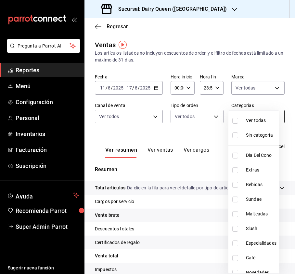
click at [265, 116] on body "Pregunta a Parrot AI Reportes Menú Configuración Personal Inventarios Facturaci…" at bounding box center [147, 137] width 295 height 274
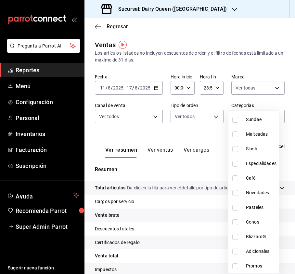
click at [238, 211] on li "Pasteles" at bounding box center [254, 207] width 51 height 15
type input "14919159-b1f5-471e-a58c-7db89f279fbb"
checkbox input "true"
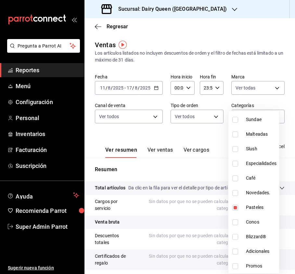
click at [195, 9] on div at bounding box center [147, 137] width 295 height 274
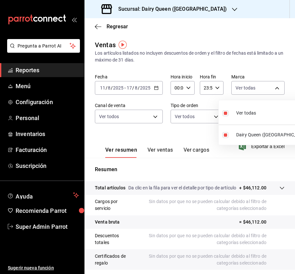
click at [276, 88] on body "Pregunta a Parrot AI Reportes Menú Configuración Personal Inventarios Facturaci…" at bounding box center [147, 137] width 295 height 274
click at [133, 116] on div at bounding box center [147, 137] width 295 height 274
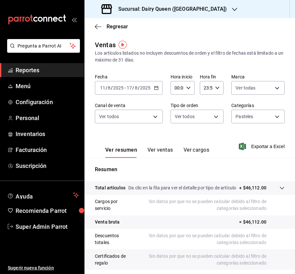
click at [155, 116] on body "Pregunta a Parrot AI Reportes Menú Configuración Personal Inventarios Facturaci…" at bounding box center [147, 137] width 295 height 274
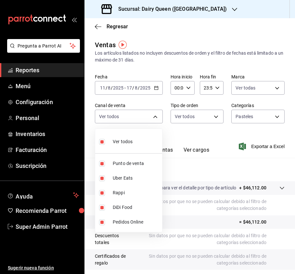
click at [215, 109] on div at bounding box center [147, 137] width 295 height 274
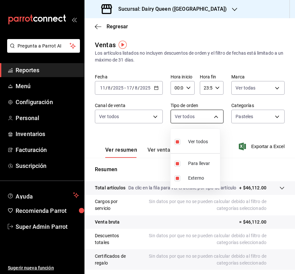
click at [212, 116] on body "Pregunta a Parrot AI Reportes Menú Configuración Personal Inventarios Facturaci…" at bounding box center [147, 137] width 295 height 274
click at [260, 120] on div at bounding box center [147, 137] width 295 height 274
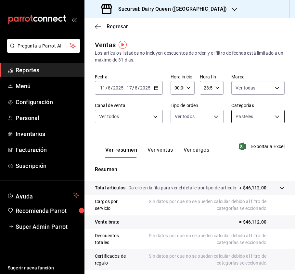
click at [270, 122] on body "Pregunta a Parrot AI Reportes Menú Configuración Personal Inventarios Facturaci…" at bounding box center [147, 137] width 295 height 274
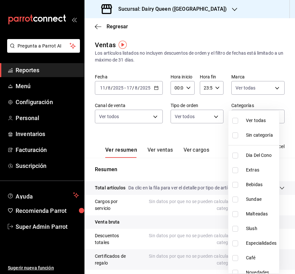
click at [156, 149] on div at bounding box center [147, 137] width 295 height 274
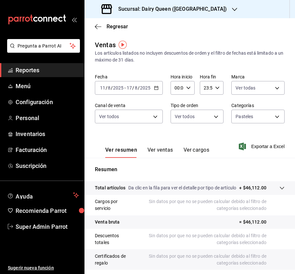
click at [160, 150] on button "Ver ventas" at bounding box center [161, 152] width 26 height 11
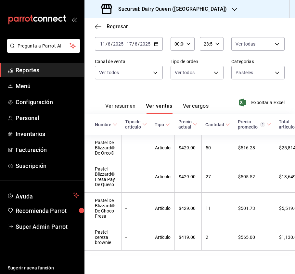
scroll to position [58, 0]
click at [165, 8] on h3 "Sucursal: Dairy Queen ([GEOGRAPHIC_DATA])" at bounding box center [170, 9] width 114 height 8
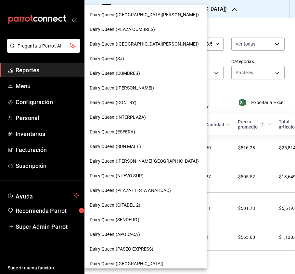
click at [139, 127] on div "Dairy Queen (ESFERA)" at bounding box center [146, 132] width 122 height 15
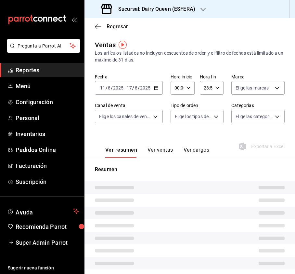
type input "PARROT,UBER_EATS,RAPPI,DIDI_FOOD,ONLINE"
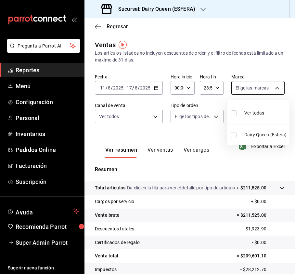
click at [257, 88] on body "Pregunta a Parrot AI Reportes Menú Configuración Personal Inventarios Pedidos O…" at bounding box center [147, 137] width 295 height 274
click at [233, 113] on input "checkbox" at bounding box center [234, 113] width 6 height 6
checkbox input "true"
type input "e234db8f-c14b-4dcc-9c61-99e5e43dd17d"
checkbox input "true"
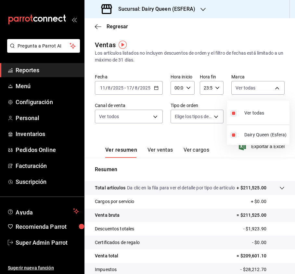
click at [159, 118] on div at bounding box center [147, 137] width 295 height 274
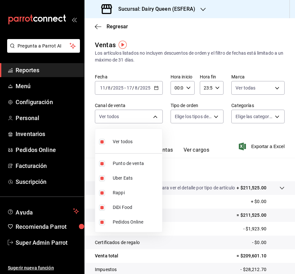
click at [155, 116] on body "Pregunta a Parrot AI Reportes Menú Configuración Personal Inventarios Pedidos O…" at bounding box center [147, 137] width 295 height 274
click at [198, 116] on div at bounding box center [147, 137] width 295 height 274
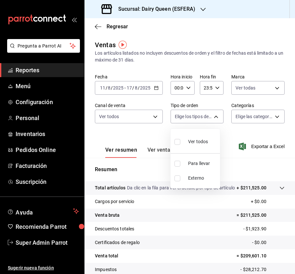
click at [205, 119] on body "Pregunta a Parrot AI Reportes Menú Configuración Personal Inventarios Pedidos O…" at bounding box center [147, 137] width 295 height 274
click at [176, 140] on input "checkbox" at bounding box center [178, 142] width 6 height 6
checkbox input "true"
type input "614a5c56-23b4-4e75-8a0c-45f556ff83b2,EXTERNAL"
checkbox input "true"
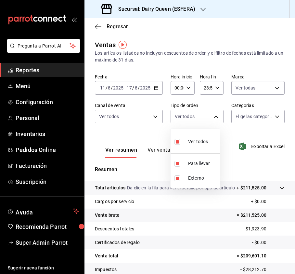
checkbox input "true"
drag, startPoint x: 263, startPoint y: 107, endPoint x: 263, endPoint y: 116, distance: 9.4
click at [263, 107] on div at bounding box center [147, 137] width 295 height 274
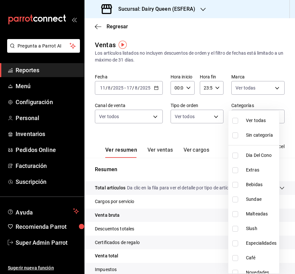
click at [263, 116] on body "Pregunta a Parrot AI Reportes Menú Configuración Personal Inventarios Pedidos O…" at bounding box center [147, 137] width 295 height 274
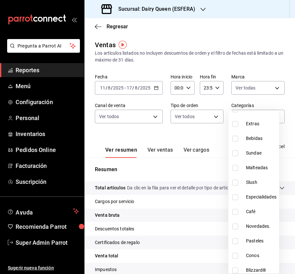
scroll to position [80, 0]
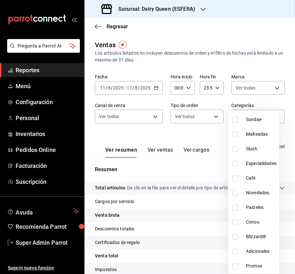
click at [237, 211] on li "Pasteles" at bounding box center [254, 207] width 51 height 15
type input "5189fa55-5df5-4a5c-99c1-e8541db8806b"
checkbox input "true"
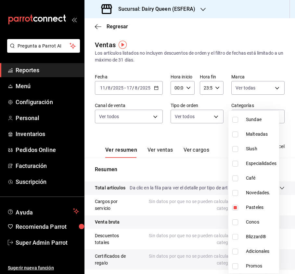
drag, startPoint x: 292, startPoint y: 65, endPoint x: 291, endPoint y: 81, distance: 15.9
click at [292, 78] on div at bounding box center [147, 137] width 295 height 274
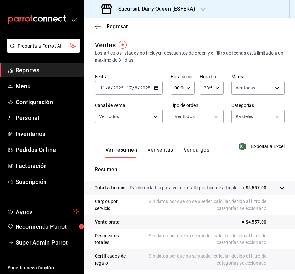
click at [286, 81] on div "Ventas Los artículos listados no incluyen descuentos de orden y el filtro de fe…" at bounding box center [190, 184] width 211 height 288
click at [163, 152] on button "Ver ventas" at bounding box center [161, 152] width 26 height 11
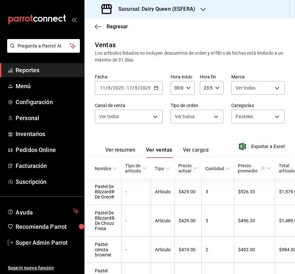
scroll to position [58, 0]
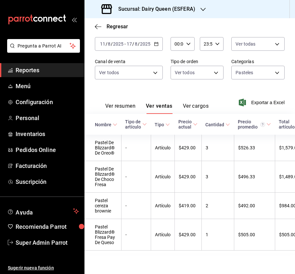
click at [192, 12] on h3 "Sucursal: Dairy Queen (ESFERA)" at bounding box center [154, 9] width 82 height 8
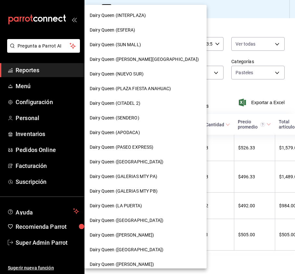
scroll to position [130, 0]
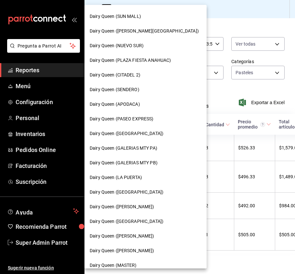
click at [129, 204] on span "Dairy Queen ([PERSON_NAME])" at bounding box center [122, 206] width 65 height 7
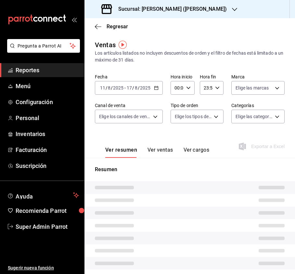
type input "PARROT,UBER_EATS,RAPPI,DIDI_FOOD,ONLINE"
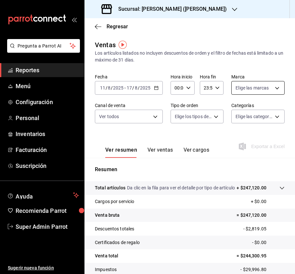
click at [254, 88] on body "Pregunta a Parrot AI Reportes Menú Configuración Personal Inventarios Facturaci…" at bounding box center [147, 137] width 295 height 274
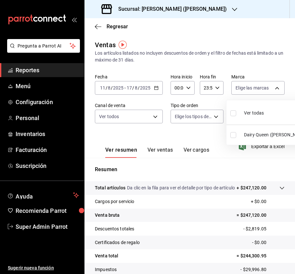
click at [232, 112] on input "checkbox" at bounding box center [234, 113] width 6 height 6
checkbox input "true"
type input "13e467a5-b48a-4e27-b9d7-bf769265c386"
checkbox input "true"
click at [114, 120] on div at bounding box center [147, 137] width 295 height 274
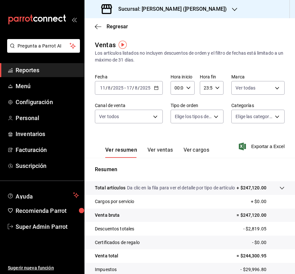
click at [139, 120] on div at bounding box center [147, 137] width 295 height 274
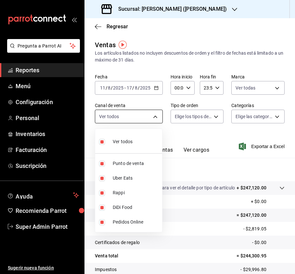
click at [144, 119] on body "Pregunta a Parrot AI Reportes Menú Configuración Personal Inventarios Facturaci…" at bounding box center [147, 137] width 295 height 274
click at [209, 115] on div at bounding box center [147, 137] width 295 height 274
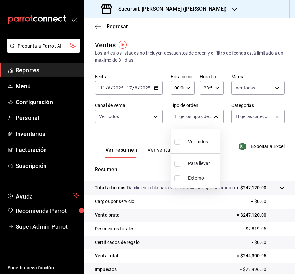
click at [214, 116] on body "Pregunta a Parrot AI Reportes Menú Configuración Personal Inventarios Facturaci…" at bounding box center [147, 137] width 295 height 274
click at [177, 141] on input "checkbox" at bounding box center [178, 142] width 6 height 6
checkbox input "true"
type input "680ac84c-b881-4663-a57d-a511420ea65a,EXTERNAL"
checkbox input "true"
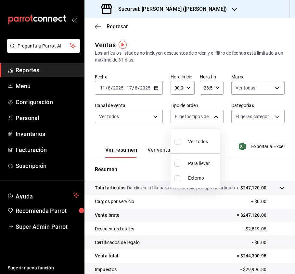
checkbox input "true"
click at [270, 112] on div at bounding box center [147, 137] width 295 height 274
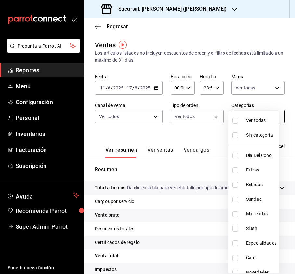
click at [270, 114] on body "Pregunta a Parrot AI Reportes Menú Configuración Personal Inventarios Facturaci…" at bounding box center [147, 137] width 295 height 274
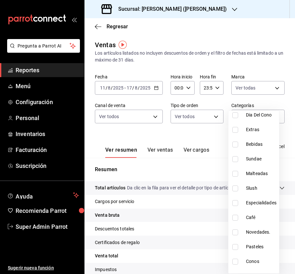
scroll to position [80, 0]
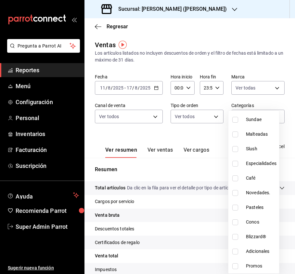
click at [236, 207] on input "checkbox" at bounding box center [235, 207] width 6 height 6
checkbox input "true"
type input "94f24ce9-72f4-41bb-ad54-14243babfa51"
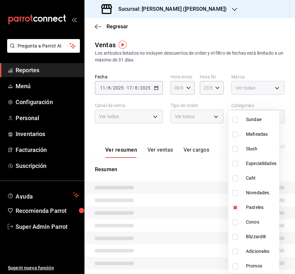
click at [195, 138] on div at bounding box center [147, 137] width 295 height 274
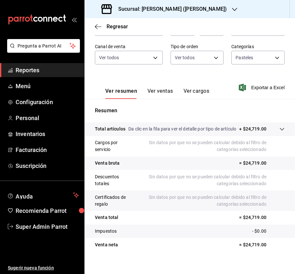
scroll to position [65, 0]
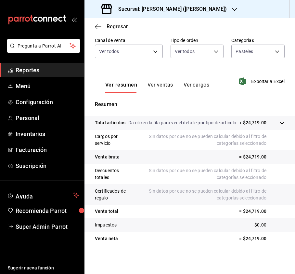
click at [155, 85] on button "Ver ventas" at bounding box center [161, 87] width 26 height 11
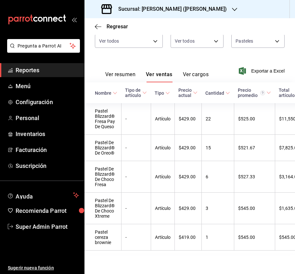
scroll to position [91, 0]
click at [186, 10] on h3 "Sucursal: [PERSON_NAME] ([PERSON_NAME])" at bounding box center [170, 9] width 114 height 8
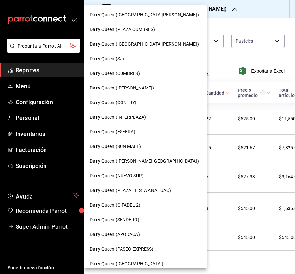
click at [132, 58] on div "Dairy Queen (SJ)" at bounding box center [146, 58] width 112 height 7
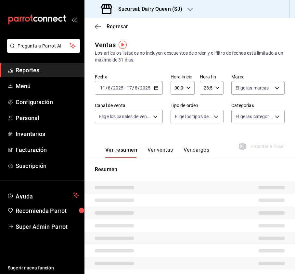
type input "PARROT,UBER_EATS,RAPPI,DIDI_FOOD,ONLINE"
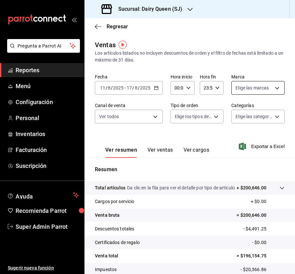
click at [250, 87] on body "Pregunta a Parrot AI Reportes Menú Configuración Personal Inventarios Facturaci…" at bounding box center [147, 137] width 295 height 274
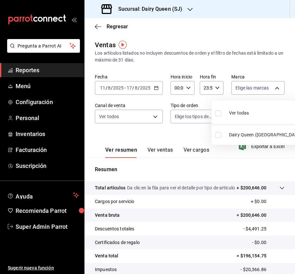
click at [219, 111] on input "checkbox" at bounding box center [219, 113] width 6 height 6
checkbox input "true"
type input "b7821427-a0a8-4724-93e9-a1489f0ec7c2"
checkbox input "true"
click at [155, 110] on div at bounding box center [147, 137] width 295 height 274
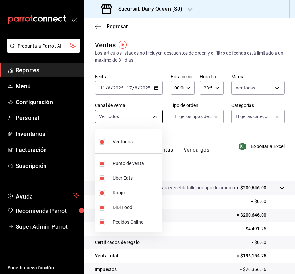
click at [152, 117] on body "Pregunta a Parrot AI Reportes Menú Configuración Personal Inventarios Facturaci…" at bounding box center [147, 137] width 295 height 274
click at [208, 116] on div at bounding box center [147, 137] width 295 height 274
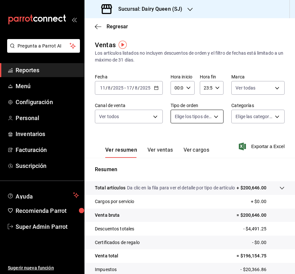
click at [210, 117] on body "Pregunta a Parrot AI Reportes Menú Configuración Personal Inventarios Facturaci…" at bounding box center [147, 137] width 295 height 274
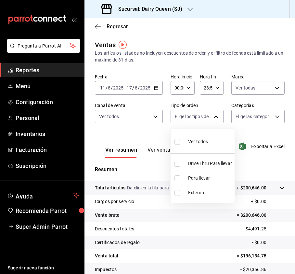
click at [177, 142] on input "checkbox" at bounding box center [178, 142] width 6 height 6
checkbox input "true"
type input "bf740309-8759-4b81-b180-54c406004d4a,90072d8b-5fc2-4e5c-87da-e6df8a1e2232,EXTER…"
checkbox input "true"
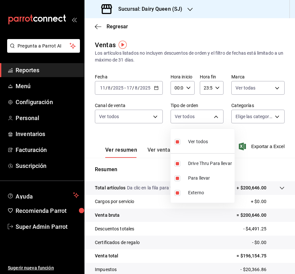
click at [261, 116] on div at bounding box center [147, 137] width 295 height 274
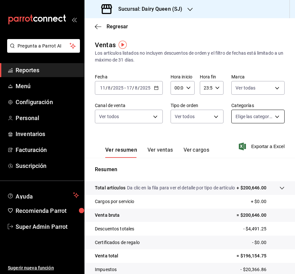
click at [263, 116] on body "Pregunta a Parrot AI Reportes Menú Configuración Personal Inventarios Facturaci…" at bounding box center [147, 137] width 295 height 274
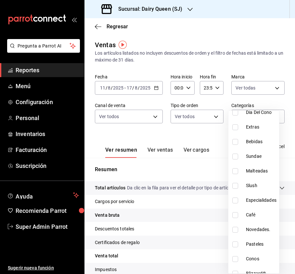
scroll to position [80, 0]
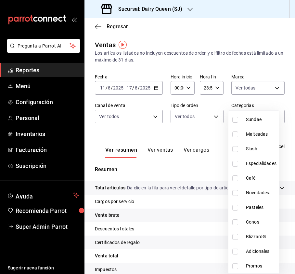
click at [234, 209] on input "checkbox" at bounding box center [235, 207] width 6 height 6
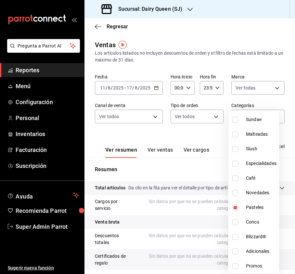
click at [276, 67] on div at bounding box center [147, 137] width 295 height 274
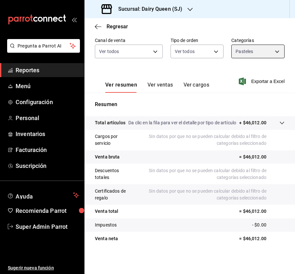
scroll to position [72, 0]
click at [170, 82] on button "Ver ventas" at bounding box center [161, 87] width 26 height 11
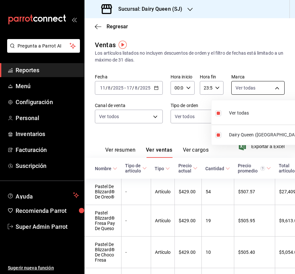
click at [243, 89] on body "Pregunta a Parrot AI Reportes Menú Configuración Personal Inventarios Facturaci…" at bounding box center [147, 137] width 295 height 274
click at [201, 120] on div at bounding box center [147, 137] width 295 height 274
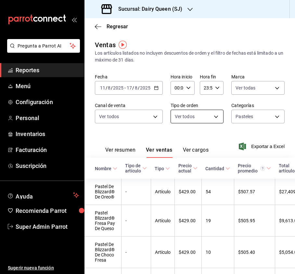
click at [201, 119] on body "Pregunta a Parrot AI Reportes Menú Configuración Personal Inventarios Facturaci…" at bounding box center [147, 137] width 295 height 274
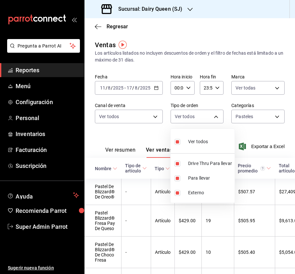
click at [258, 110] on div at bounding box center [147, 137] width 295 height 274
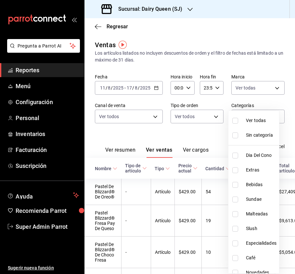
click at [258, 116] on body "Pregunta a Parrot AI Reportes Menú Configuración Personal Inventarios Facturaci…" at bounding box center [147, 137] width 295 height 274
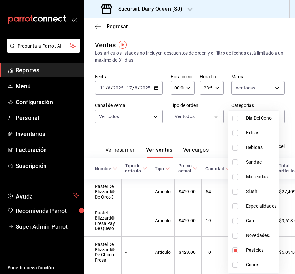
scroll to position [80, 0]
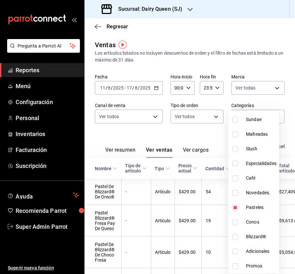
click at [268, 65] on div at bounding box center [147, 137] width 295 height 274
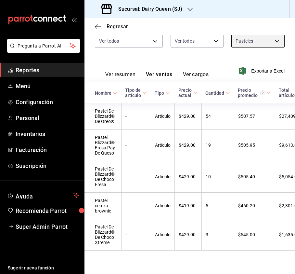
scroll to position [91, 0]
click at [189, 7] on icon "button" at bounding box center [190, 9] width 5 height 5
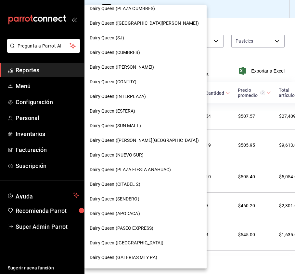
scroll to position [0, 0]
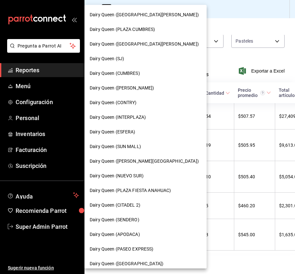
click at [143, 112] on div "Dairy Queen (INTERPLAZA)" at bounding box center [146, 117] width 122 height 15
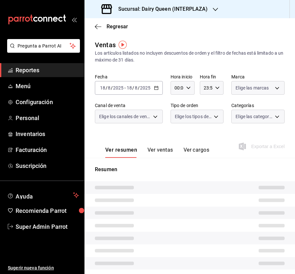
click at [262, 86] on body "Pregunta a Parrot AI Reportes Menú Configuración Personal Inventarios Facturaci…" at bounding box center [147, 137] width 295 height 274
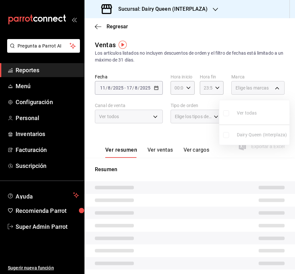
click at [228, 111] on input "checkbox" at bounding box center [226, 113] width 6 height 6
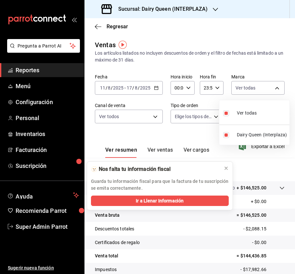
click at [155, 112] on div at bounding box center [147, 137] width 295 height 274
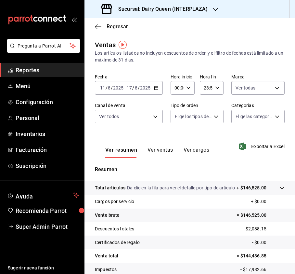
click at [155, 115] on body "Pregunta a Parrot AI Reportes Menú Configuración Personal Inventarios Facturaci…" at bounding box center [147, 137] width 295 height 274
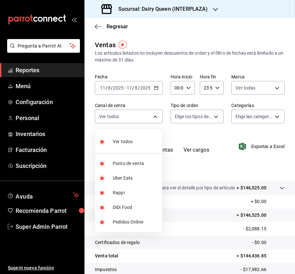
click at [195, 119] on div at bounding box center [147, 137] width 295 height 274
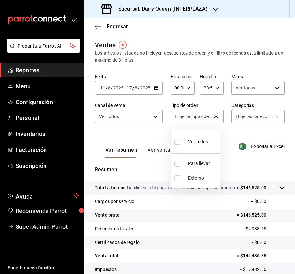
click at [202, 116] on body "Pregunta a Parrot AI Reportes Menú Configuración Personal Inventarios Facturaci…" at bounding box center [147, 137] width 295 height 274
click at [178, 141] on input "checkbox" at bounding box center [178, 142] width 6 height 6
click at [269, 117] on div at bounding box center [147, 137] width 295 height 274
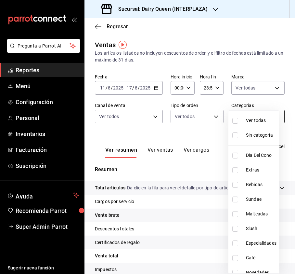
click at [272, 115] on body "Pregunta a Parrot AI Reportes Menú Configuración Personal Inventarios Facturaci…" at bounding box center [147, 137] width 295 height 274
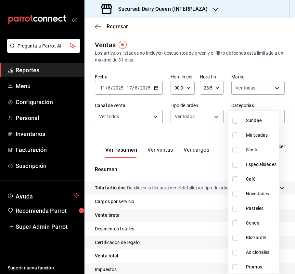
scroll to position [80, 0]
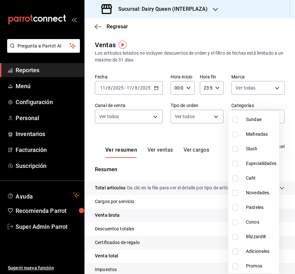
click at [232, 205] on input "checkbox" at bounding box center [235, 207] width 6 height 6
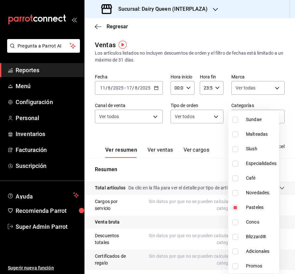
click at [151, 149] on div at bounding box center [147, 137] width 295 height 274
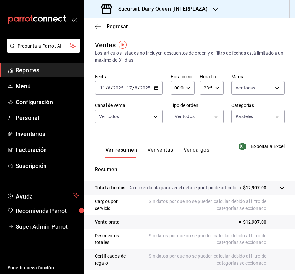
click at [155, 148] on button "Ver ventas" at bounding box center [161, 152] width 26 height 11
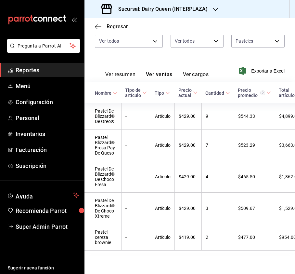
scroll to position [89, 0]
click at [198, 10] on h3 "Sucursal: Dairy Queen (INTERPLAZA)" at bounding box center [160, 9] width 95 height 8
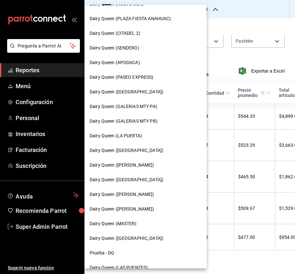
scroll to position [0, 0]
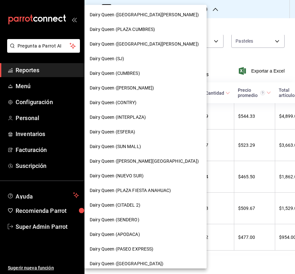
click at [168, 12] on span "Dairy Queen ([GEOGRAPHIC_DATA][PERSON_NAME])" at bounding box center [144, 14] width 109 height 7
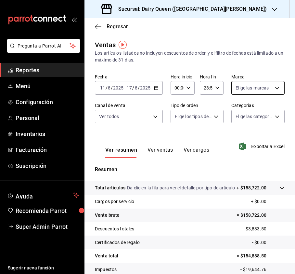
click at [270, 86] on body "Pregunta a Parrot AI Reportes Menú Configuración Personal Inventarios Facturaci…" at bounding box center [147, 137] width 295 height 274
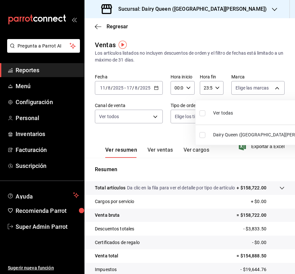
click at [201, 112] on input "checkbox" at bounding box center [203, 113] width 6 height 6
click at [138, 120] on div at bounding box center [147, 137] width 295 height 274
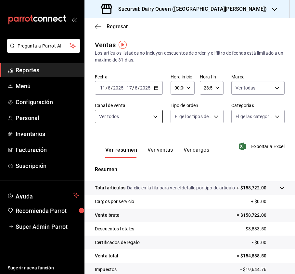
click at [155, 113] on body "Pregunta a Parrot AI Reportes Menú Configuración Personal Inventarios Facturaci…" at bounding box center [147, 137] width 295 height 274
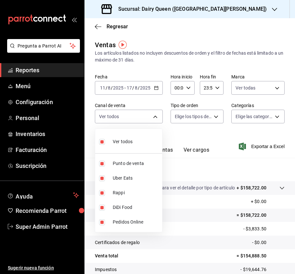
click at [195, 110] on div at bounding box center [147, 137] width 295 height 274
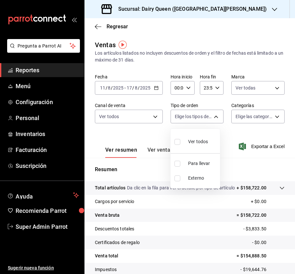
click at [211, 116] on body "Pregunta a Parrot AI Reportes Menú Configuración Personal Inventarios Facturaci…" at bounding box center [147, 137] width 295 height 274
click at [176, 142] on input "checkbox" at bounding box center [178, 142] width 6 height 6
click at [272, 113] on div at bounding box center [147, 137] width 295 height 274
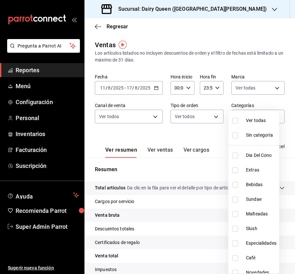
drag, startPoint x: 271, startPoint y: 117, endPoint x: 269, endPoint y: 120, distance: 3.7
click at [271, 117] on body "Pregunta a Parrot AI Reportes Menú Configuración Personal Inventarios Facturaci…" at bounding box center [147, 137] width 295 height 274
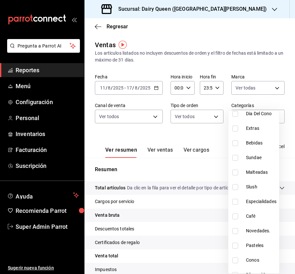
scroll to position [80, 0]
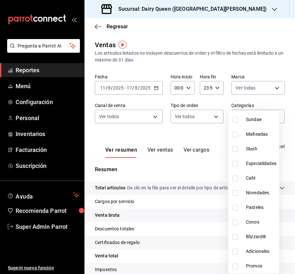
click at [237, 206] on input "checkbox" at bounding box center [235, 207] width 6 height 6
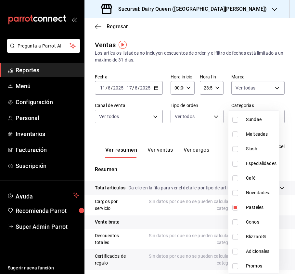
click at [285, 71] on div at bounding box center [147, 137] width 295 height 274
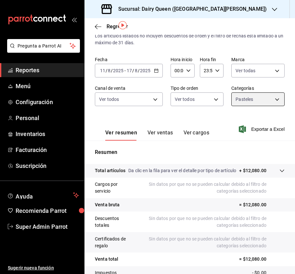
scroll to position [20, 0]
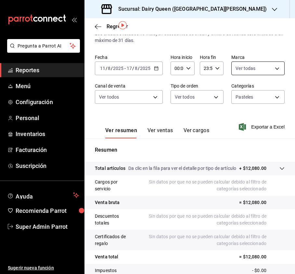
click at [256, 69] on body "Pregunta a Parrot AI Reportes Menú Configuración Personal Inventarios Facturaci…" at bounding box center [147, 137] width 295 height 274
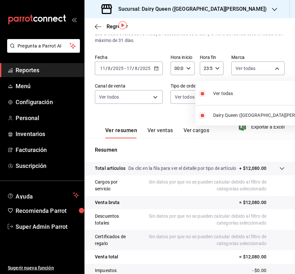
click at [149, 99] on div at bounding box center [147, 137] width 295 height 274
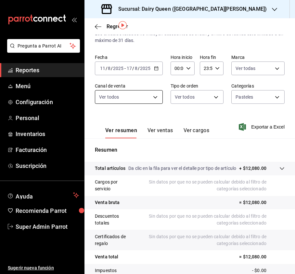
click at [152, 95] on body "Pregunta a Parrot AI Reportes Menú Configuración Personal Inventarios Facturaci…" at bounding box center [147, 137] width 295 height 274
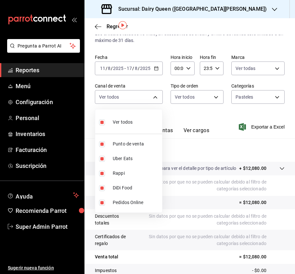
click at [183, 101] on div at bounding box center [147, 137] width 295 height 274
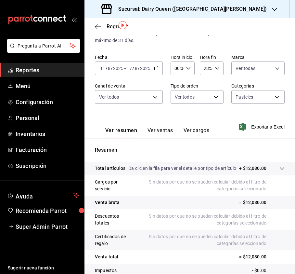
click at [212, 99] on body "Pregunta a Parrot AI Reportes Menú Configuración Personal Inventarios Facturaci…" at bounding box center [147, 137] width 295 height 274
click at [263, 115] on div at bounding box center [147, 137] width 295 height 274
click at [159, 130] on button "Ver ventas" at bounding box center [161, 132] width 26 height 11
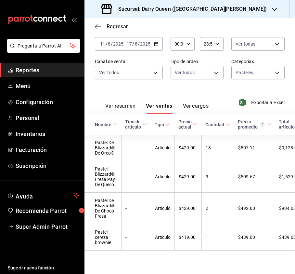
scroll to position [58, 0]
click at [196, 12] on h3 "Sucursal: Dairy Queen ([GEOGRAPHIC_DATA][PERSON_NAME])" at bounding box center [190, 9] width 154 height 8
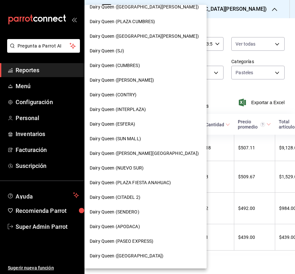
scroll to position [0, 0]
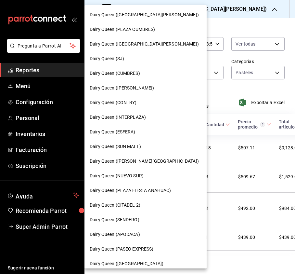
click at [149, 28] on span "Dairy Queen (PLAZA CUMBRES)" at bounding box center [123, 29] width 66 height 7
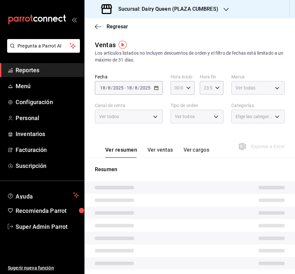
click at [259, 88] on body "Pregunta a Parrot AI Reportes Menú Configuración Personal Inventarios Facturaci…" at bounding box center [147, 137] width 295 height 274
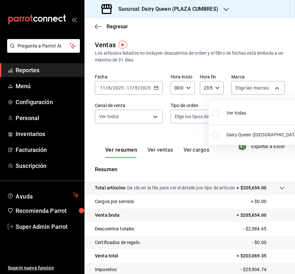
click at [216, 113] on input "checkbox" at bounding box center [216, 113] width 6 height 6
click at [123, 123] on div at bounding box center [147, 137] width 295 height 274
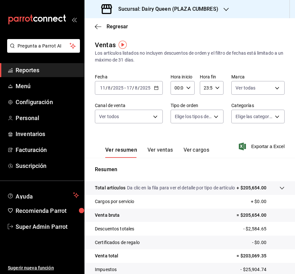
click at [144, 116] on div at bounding box center [147, 137] width 295 height 274
click at [156, 116] on body "Pregunta a Parrot AI Reportes Menú Configuración Personal Inventarios Facturaci…" at bounding box center [147, 137] width 295 height 274
click at [215, 114] on div at bounding box center [147, 137] width 295 height 274
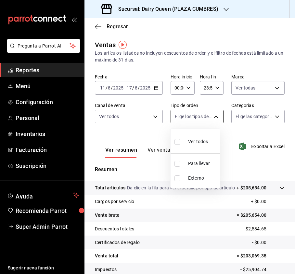
click at [212, 116] on body "Pregunta a Parrot AI Reportes Menú Configuración Personal Inventarios Facturaci…" at bounding box center [147, 137] width 295 height 274
drag, startPoint x: 178, startPoint y: 140, endPoint x: 182, endPoint y: 136, distance: 6.0
click at [178, 141] on input "checkbox" at bounding box center [178, 142] width 6 height 6
click at [248, 119] on div at bounding box center [147, 137] width 295 height 274
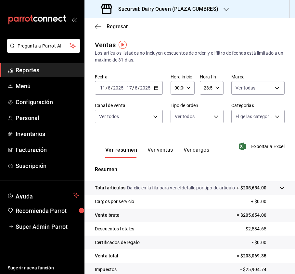
click at [267, 115] on body "Pregunta a Parrot AI Reportes Menú Configuración Personal Inventarios Facturaci…" at bounding box center [147, 137] width 295 height 274
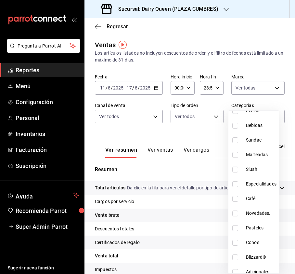
scroll to position [80, 0]
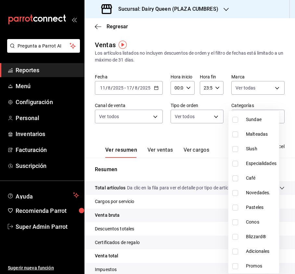
click at [235, 207] on input "checkbox" at bounding box center [235, 207] width 6 height 6
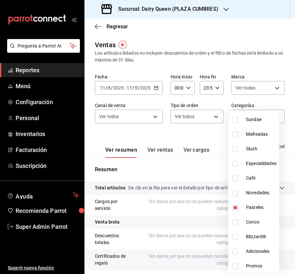
drag, startPoint x: 135, startPoint y: 156, endPoint x: 142, endPoint y: 150, distance: 10.0
click at [136, 156] on div at bounding box center [147, 137] width 295 height 274
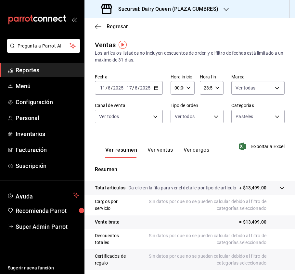
click at [159, 148] on button "Ver ventas" at bounding box center [161, 152] width 26 height 11
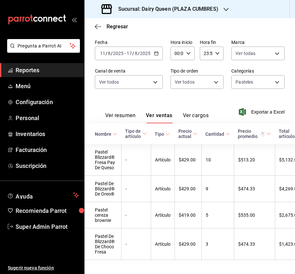
scroll to position [58, 0]
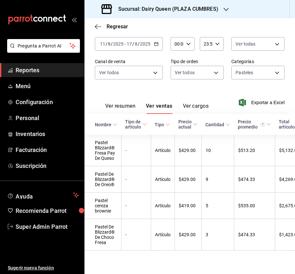
click at [199, 8] on h3 "Sucursal: Dairy Queen (PLAZA CUMBRES)" at bounding box center [165, 9] width 105 height 8
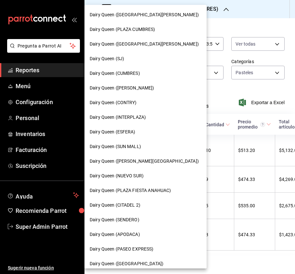
click at [130, 206] on span "Dairy Queen (CITADEL 2)" at bounding box center [115, 205] width 51 height 7
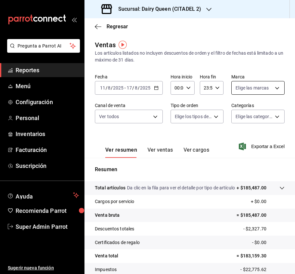
click at [275, 90] on body "Pregunta a Parrot AI Reportes Menú Configuración Personal Inventarios Facturaci…" at bounding box center [147, 137] width 295 height 274
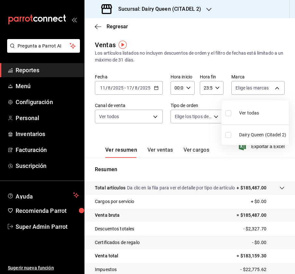
click at [227, 113] on input "checkbox" at bounding box center [229, 113] width 6 height 6
click at [154, 118] on div at bounding box center [147, 137] width 295 height 274
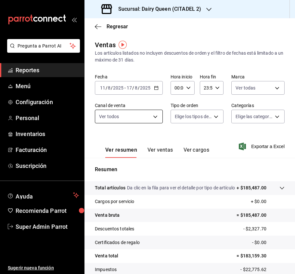
click at [158, 116] on body "Pregunta a Parrot AI Reportes Menú Configuración Personal Inventarios Facturaci…" at bounding box center [147, 137] width 295 height 274
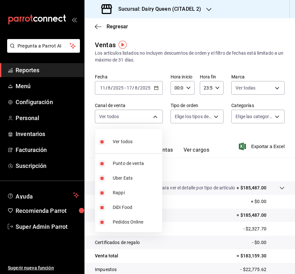
click at [198, 112] on div at bounding box center [147, 137] width 295 height 274
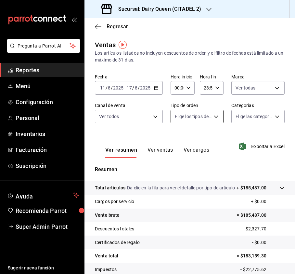
click at [215, 114] on body "Pregunta a Parrot AI Reportes Menú Configuración Personal Inventarios Facturaci…" at bounding box center [147, 137] width 295 height 274
drag, startPoint x: 175, startPoint y: 141, endPoint x: 195, endPoint y: 130, distance: 23.3
click at [173, 141] on li "Ver todos" at bounding box center [195, 140] width 49 height 19
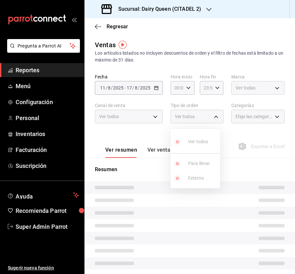
click at [258, 115] on div at bounding box center [147, 137] width 295 height 274
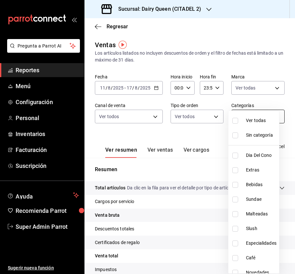
click at [267, 115] on body "Pregunta a Parrot AI Reportes Menú Configuración Personal Inventarios Facturaci…" at bounding box center [147, 137] width 295 height 274
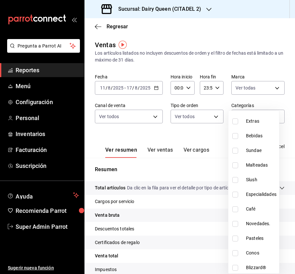
scroll to position [80, 0]
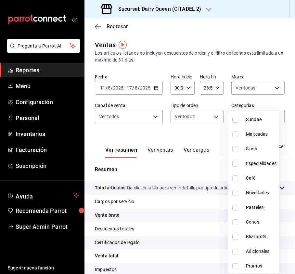
drag, startPoint x: 234, startPoint y: 208, endPoint x: 232, endPoint y: 202, distance: 6.9
click at [234, 208] on input "checkbox" at bounding box center [235, 207] width 6 height 6
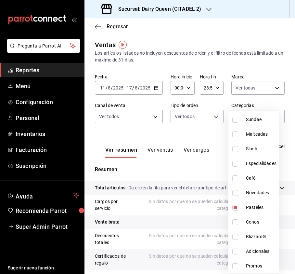
click at [217, 134] on div at bounding box center [147, 137] width 295 height 274
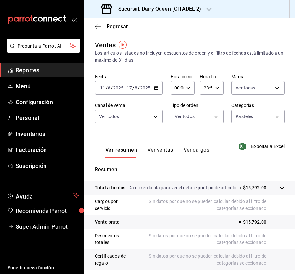
click at [173, 148] on div "Ver resumen Ver ventas Ver cargos" at bounding box center [157, 152] width 104 height 11
click at [169, 149] on button "Ver ventas" at bounding box center [161, 152] width 26 height 11
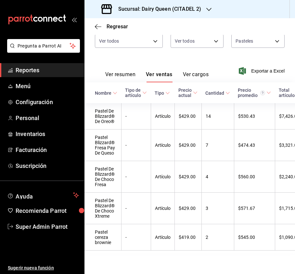
scroll to position [91, 0]
click at [146, 71] on button "Ver ventas" at bounding box center [159, 76] width 27 height 11
click at [168, 11] on h3 "Sucursal: Dairy Queen (CITADEL 2)" at bounding box center [157, 9] width 88 height 8
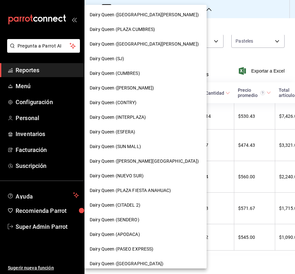
click at [145, 192] on span "Dairy Queen (PLAZA FIESTA ANAHUAC)" at bounding box center [130, 190] width 81 height 7
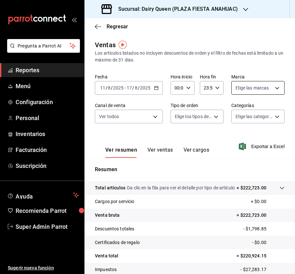
click at [261, 89] on body "Pregunta a Parrot AI Reportes Menú Configuración Personal Inventarios Facturaci…" at bounding box center [147, 137] width 295 height 274
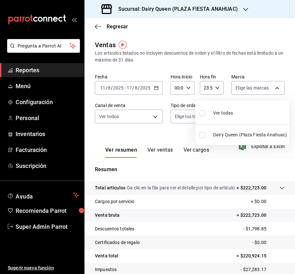
click at [202, 114] on input "checkbox" at bounding box center [203, 113] width 6 height 6
click at [150, 118] on div at bounding box center [147, 137] width 295 height 274
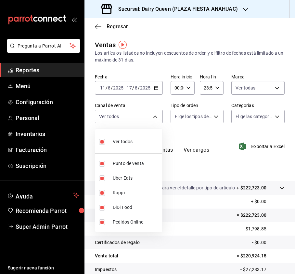
click at [154, 117] on body "Pregunta a Parrot AI Reportes Menú Configuración Personal Inventarios Facturaci…" at bounding box center [147, 137] width 295 height 274
click at [223, 110] on div at bounding box center [147, 137] width 295 height 274
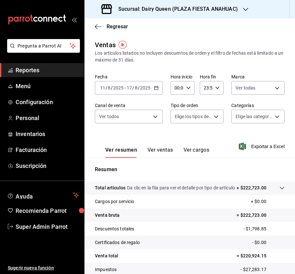
click at [209, 118] on body "Pregunta a Parrot AI Reportes Menú Configuración Personal Inventarios Facturaci…" at bounding box center [147, 137] width 295 height 274
click at [177, 140] on input "checkbox" at bounding box center [178, 142] width 6 height 6
click at [267, 115] on div at bounding box center [147, 137] width 295 height 274
click at [271, 117] on body "Pregunta a Parrot AI Reportes Menú Configuración Personal Inventarios Facturaci…" at bounding box center [147, 137] width 295 height 274
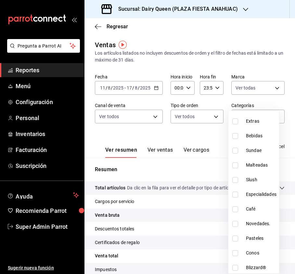
scroll to position [80, 0]
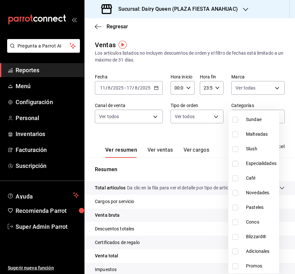
click at [235, 206] on input "checkbox" at bounding box center [235, 207] width 6 height 6
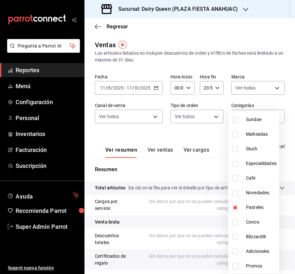
click at [266, 72] on div at bounding box center [147, 137] width 295 height 274
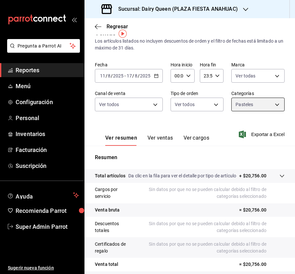
scroll to position [16, 0]
